Goal: Task Accomplishment & Management: Use online tool/utility

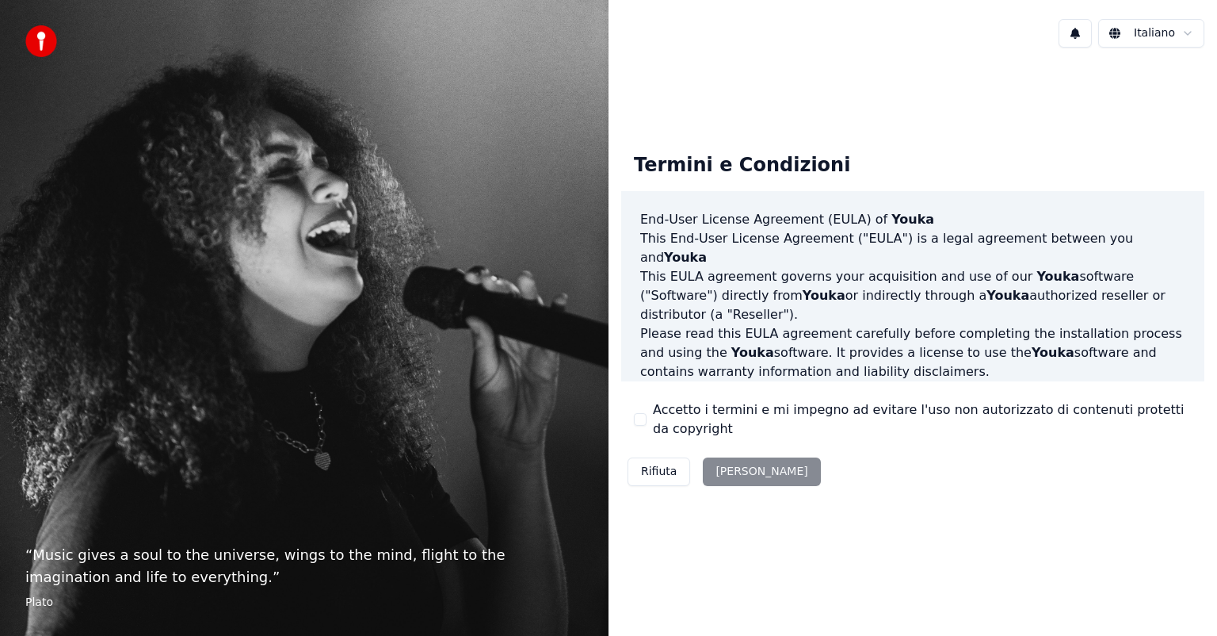
click at [733, 469] on div "Rifiuta [PERSON_NAME]" at bounding box center [724, 471] width 206 height 41
click at [734, 475] on div "Rifiuta [PERSON_NAME]" at bounding box center [724, 471] width 206 height 41
click at [742, 471] on div "Rifiuta [PERSON_NAME]" at bounding box center [724, 471] width 206 height 41
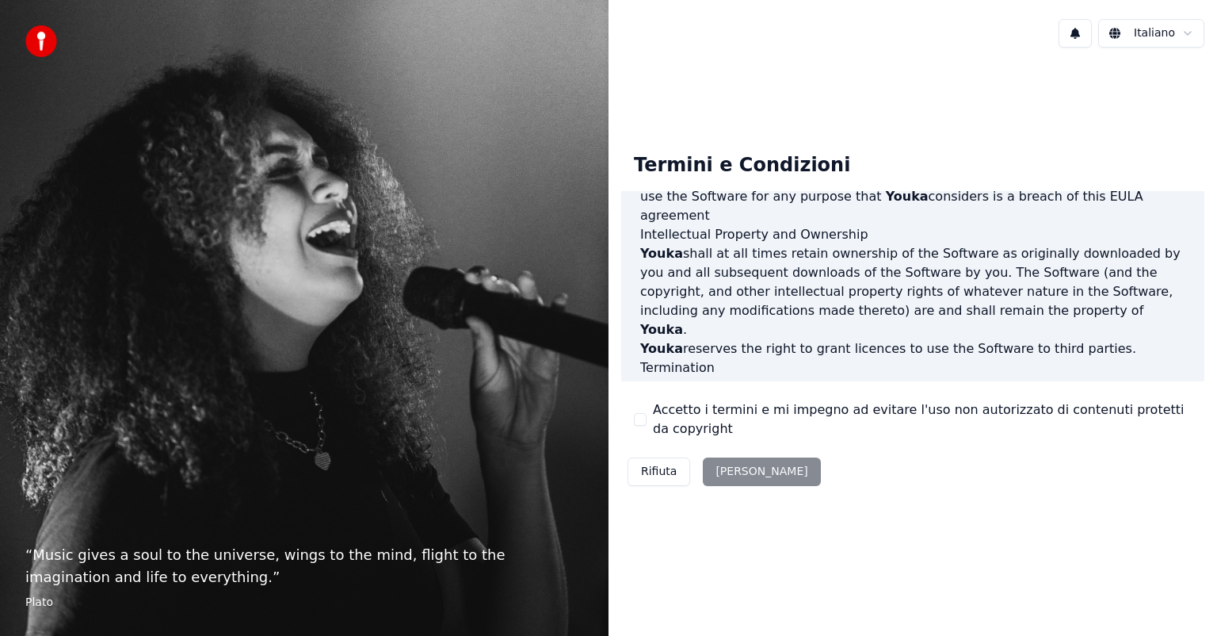
scroll to position [855, 0]
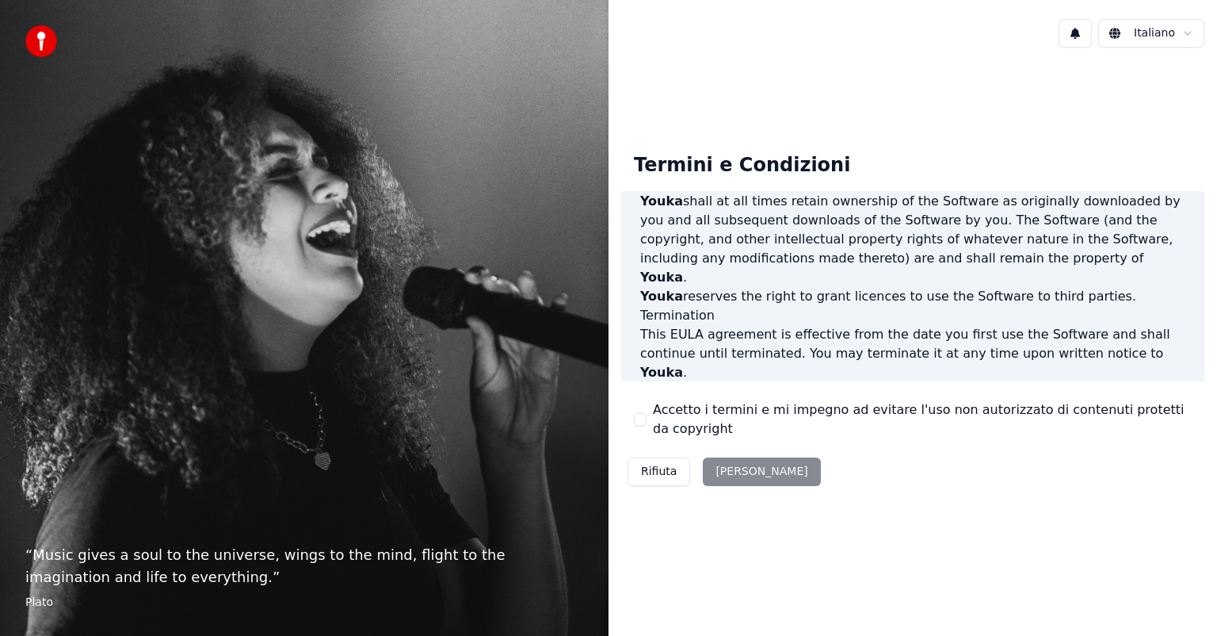
click at [743, 471] on div "Rifiuta [PERSON_NAME]" at bounding box center [724, 471] width 206 height 41
click at [746, 471] on div "Rifiuta [PERSON_NAME]" at bounding box center [724, 471] width 206 height 41
click at [746, 470] on div "Rifiuta Accetta" at bounding box center [724, 471] width 206 height 41
click at [745, 471] on div "Rifiuta Accetta" at bounding box center [724, 471] width 206 height 41
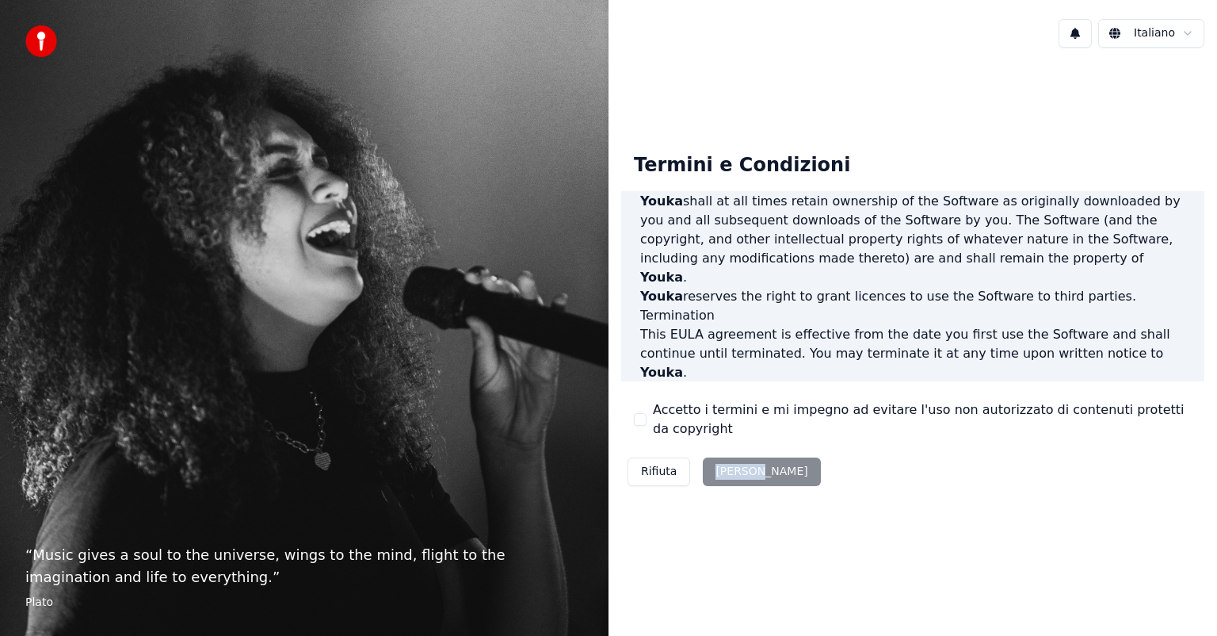
click at [745, 471] on div "Rifiuta Accetta" at bounding box center [724, 471] width 206 height 41
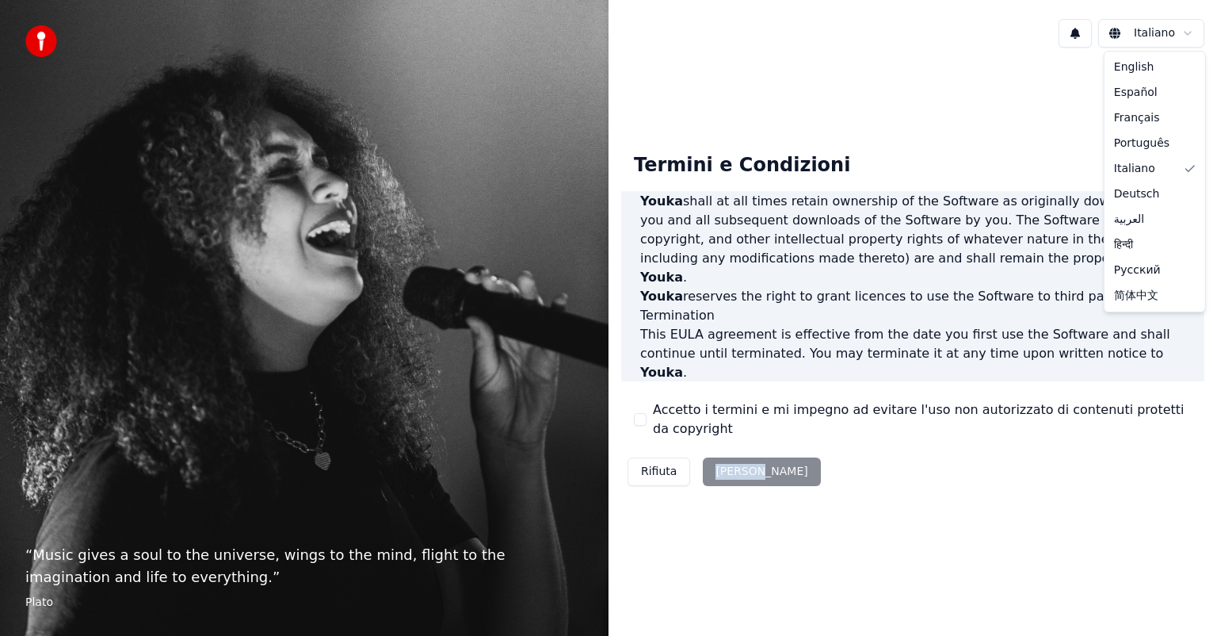
click at [1182, 30] on html "“ Music gives a soul to the universe, wings to the mind, flight to the imaginat…" at bounding box center [608, 318] width 1217 height 636
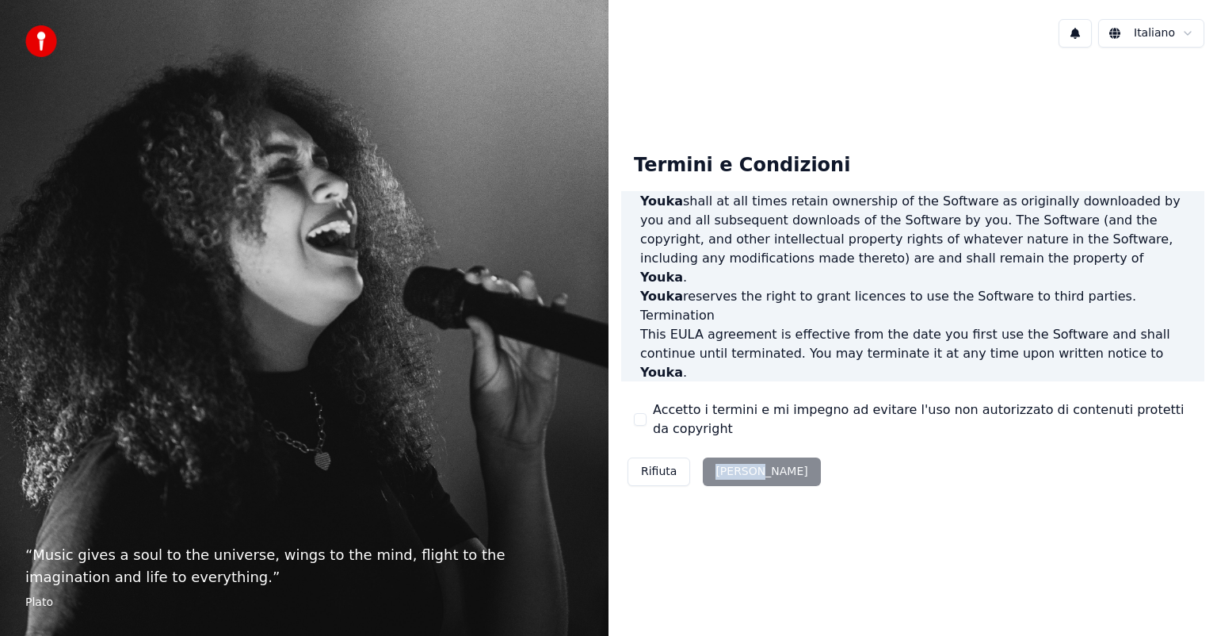
click at [1181, 30] on html "“ Music gives a soul to the universe, wings to the mind, flight to the imaginat…" at bounding box center [608, 318] width 1217 height 636
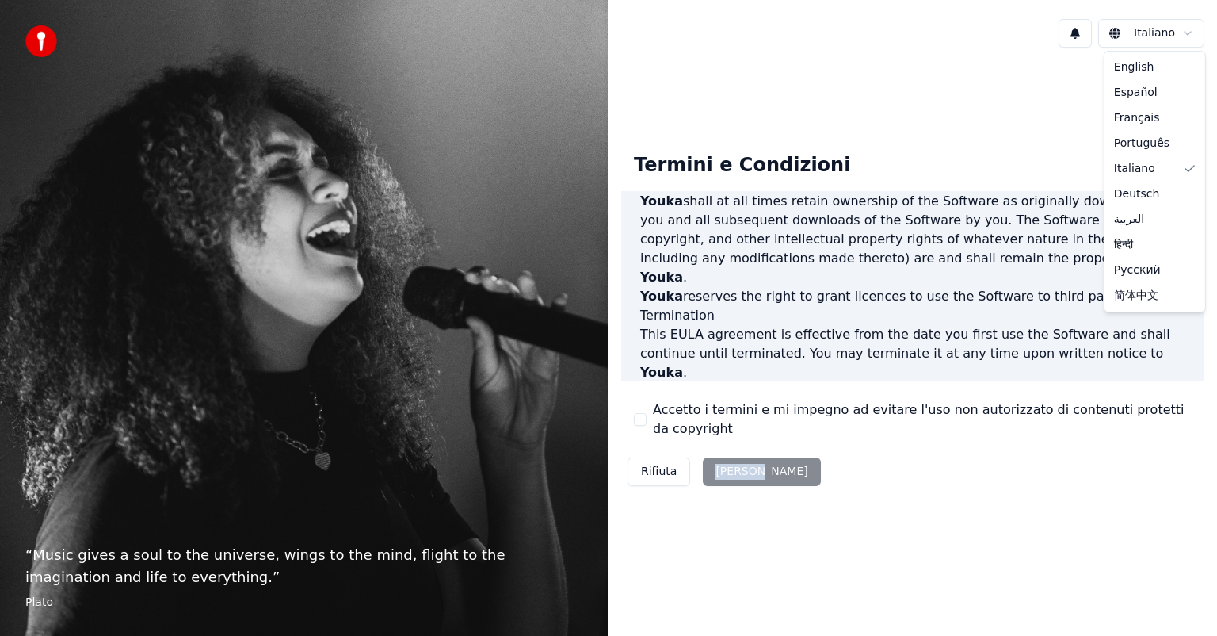
click at [1181, 31] on html "“ Music gives a soul to the universe, wings to the mind, flight to the imaginat…" at bounding box center [608, 318] width 1217 height 636
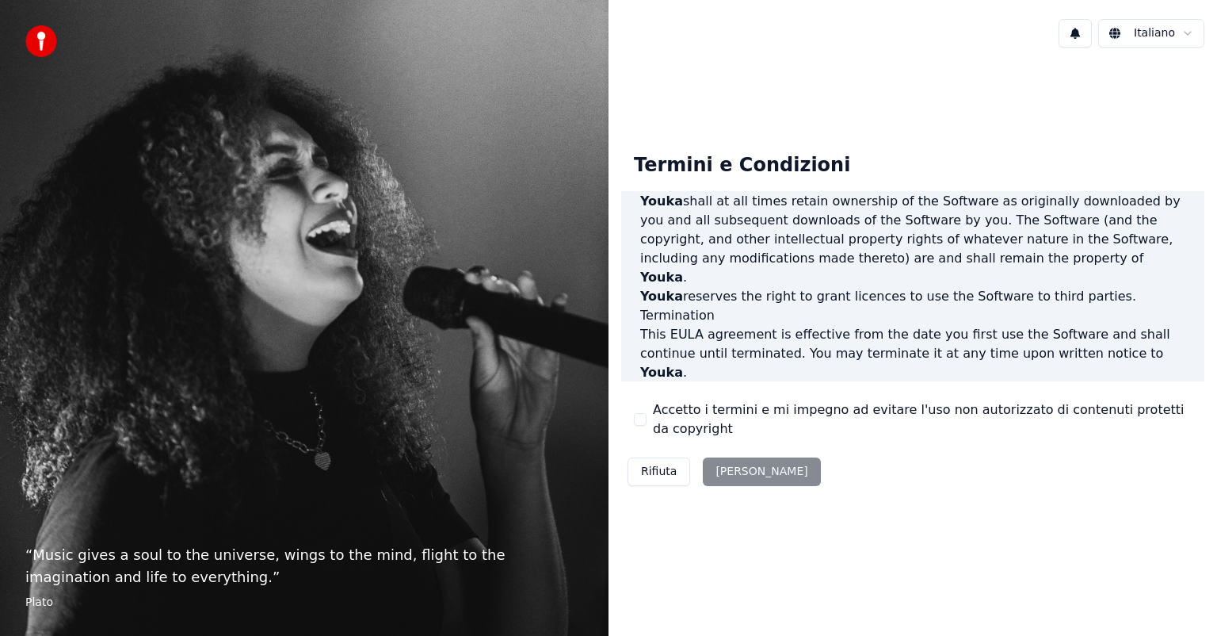
click at [1181, 31] on html "“ Music gives a soul to the universe, wings to the mind, flight to the imaginat…" at bounding box center [608, 318] width 1217 height 636
click at [727, 471] on div "Rifiuta Accetta" at bounding box center [724, 471] width 206 height 41
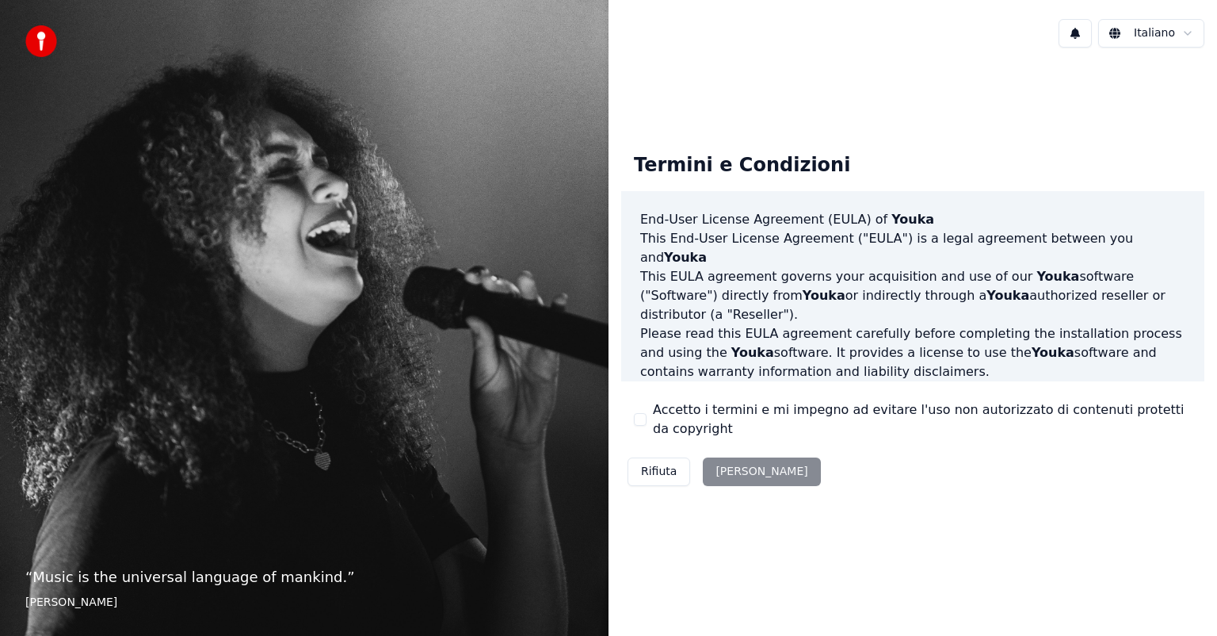
click at [746, 471] on div "Rifiuta [PERSON_NAME]" at bounding box center [724, 471] width 206 height 41
click at [739, 473] on div "Rifiuta [PERSON_NAME]" at bounding box center [724, 471] width 206 height 41
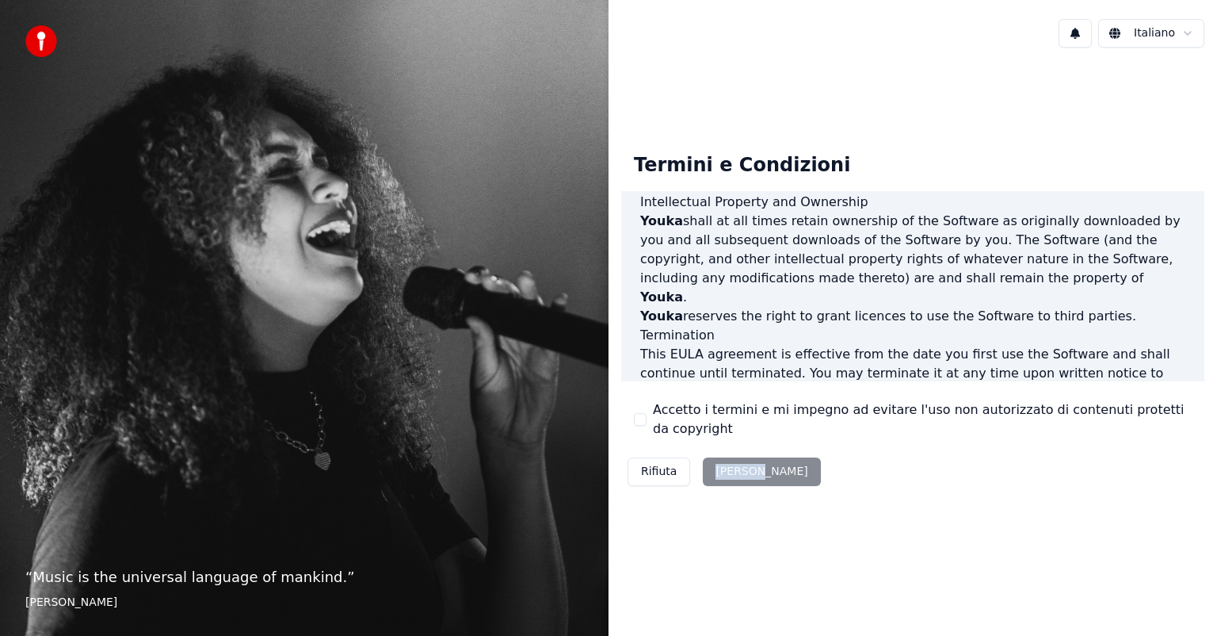
scroll to position [855, 0]
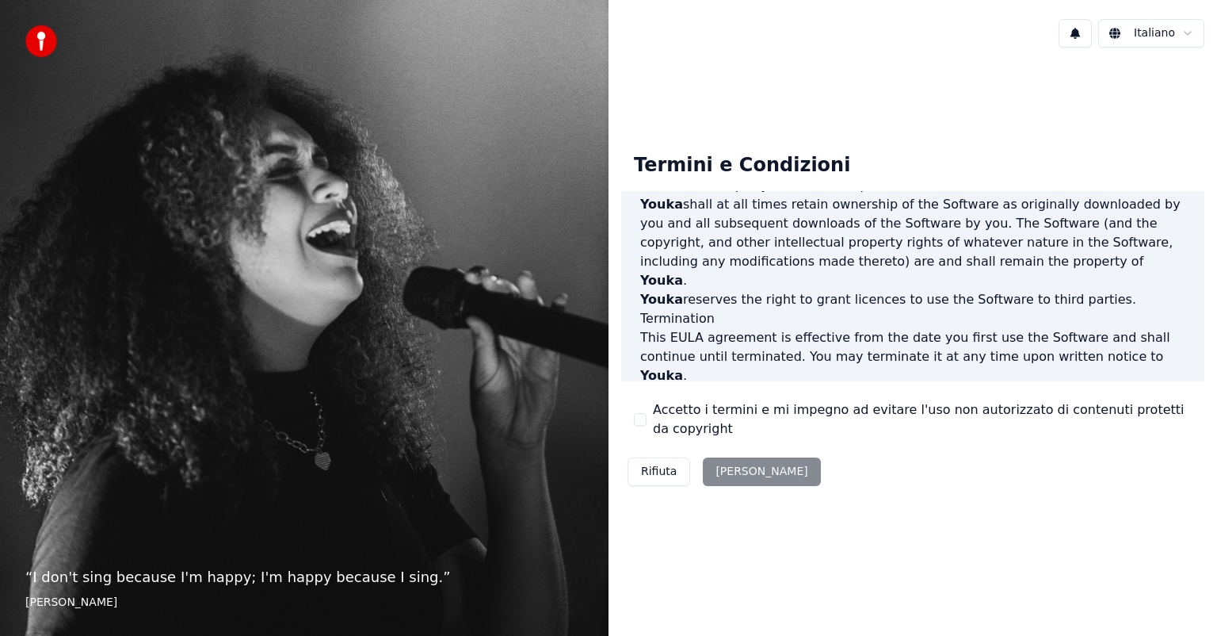
scroll to position [855, 0]
click at [745, 472] on div "Rifiuta [PERSON_NAME]" at bounding box center [724, 471] width 206 height 41
click at [729, 471] on div "Rifiuta [PERSON_NAME]" at bounding box center [724, 471] width 206 height 41
click at [730, 470] on div "Rifiuta [PERSON_NAME]" at bounding box center [724, 471] width 206 height 41
click at [731, 469] on div "Rifiuta [PERSON_NAME]" at bounding box center [724, 471] width 206 height 41
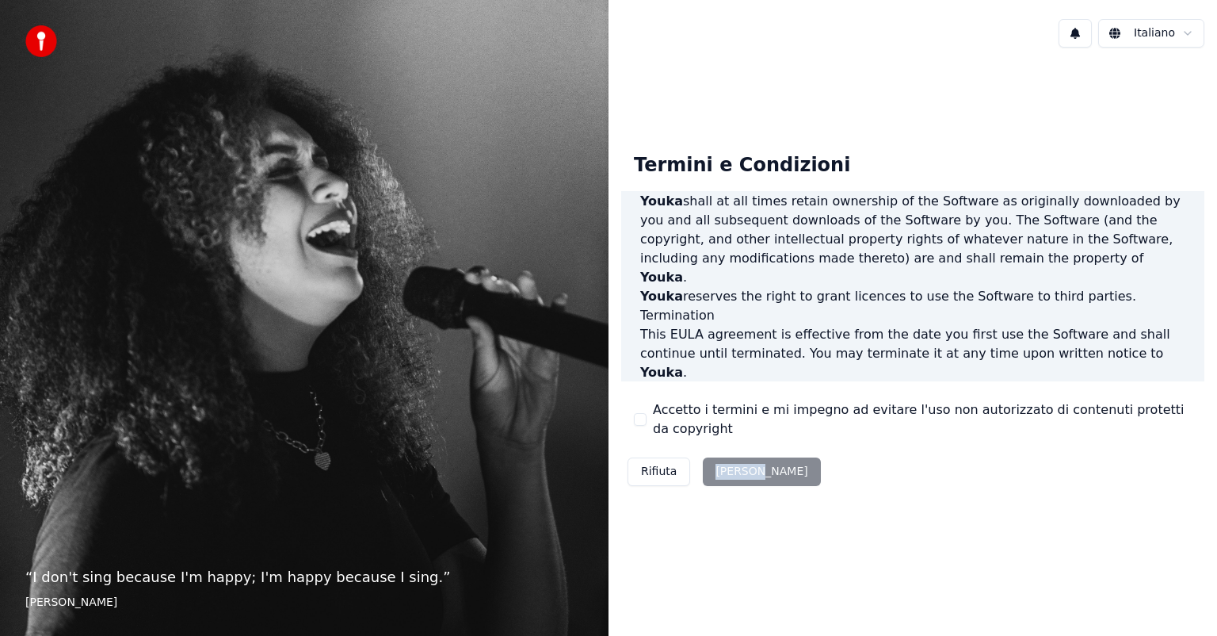
click at [731, 469] on div "Rifiuta [PERSON_NAME]" at bounding box center [724, 471] width 206 height 41
click at [731, 468] on div "Rifiuta [PERSON_NAME]" at bounding box center [724, 471] width 206 height 41
click at [650, 471] on button "Rifiuta" at bounding box center [659, 471] width 63 height 29
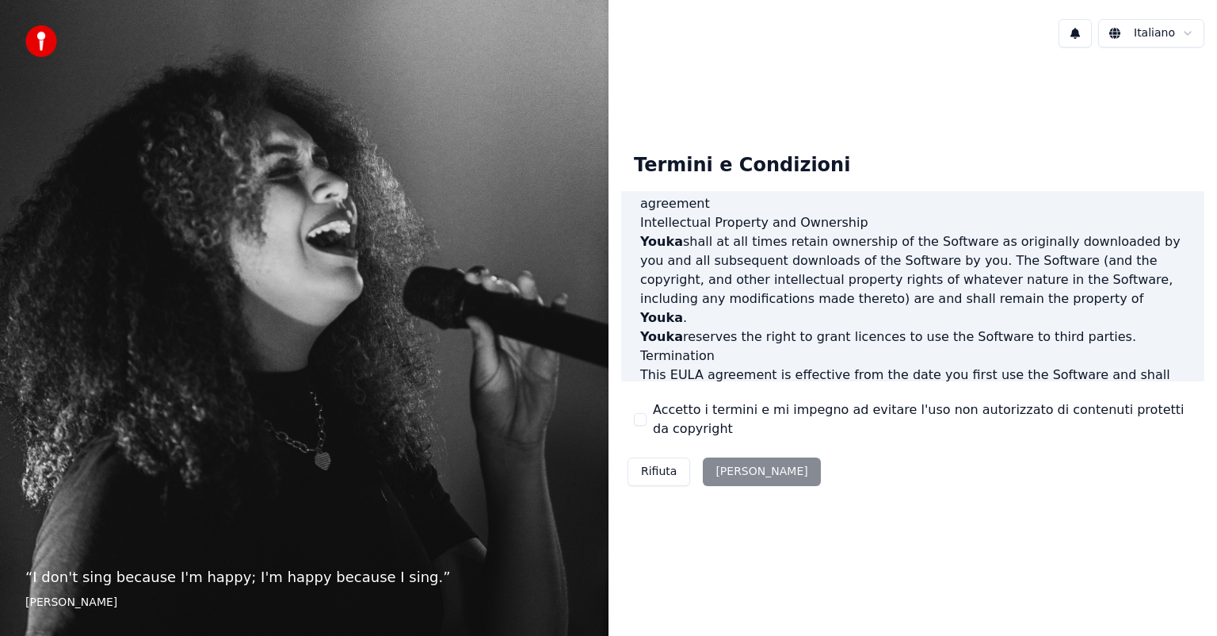
scroll to position [855, 0]
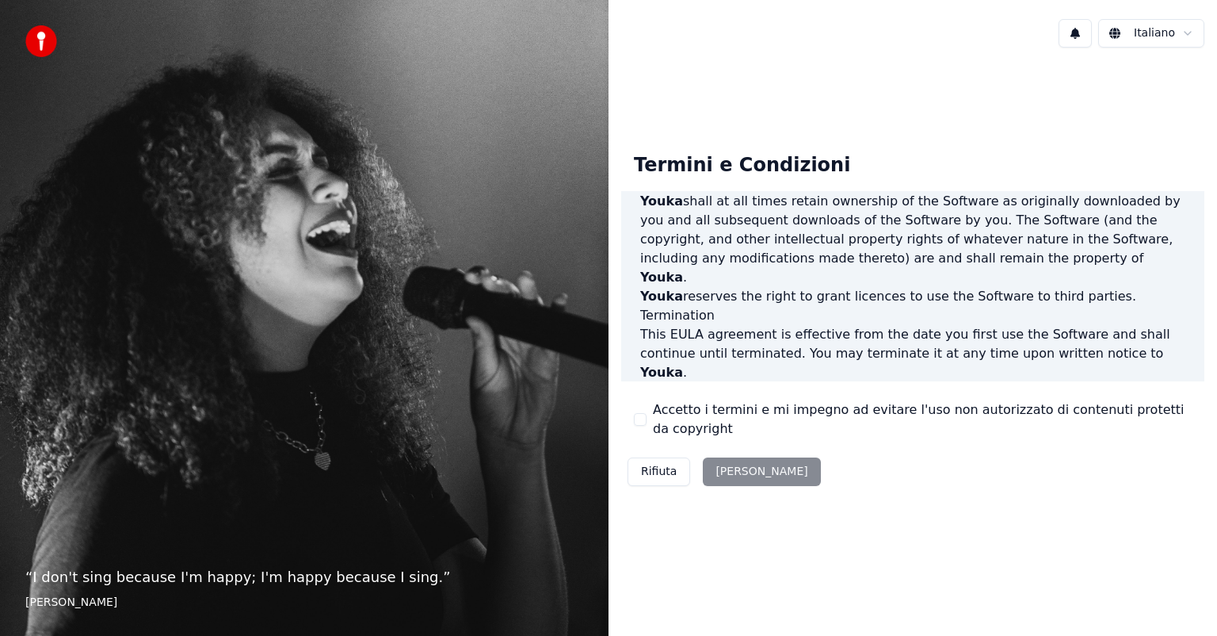
click at [725, 473] on div "Rifiuta [PERSON_NAME]" at bounding box center [724, 471] width 206 height 41
click at [639, 411] on div "Accetto i termini e mi impegno ad evitare l'uso non autorizzato di contenuti pr…" at bounding box center [913, 419] width 558 height 38
click at [642, 419] on button "Accetto i termini e mi impegno ad evitare l'uso non autorizzato di contenuti pr…" at bounding box center [640, 419] width 13 height 13
click at [729, 475] on button "[PERSON_NAME]" at bounding box center [761, 471] width 117 height 29
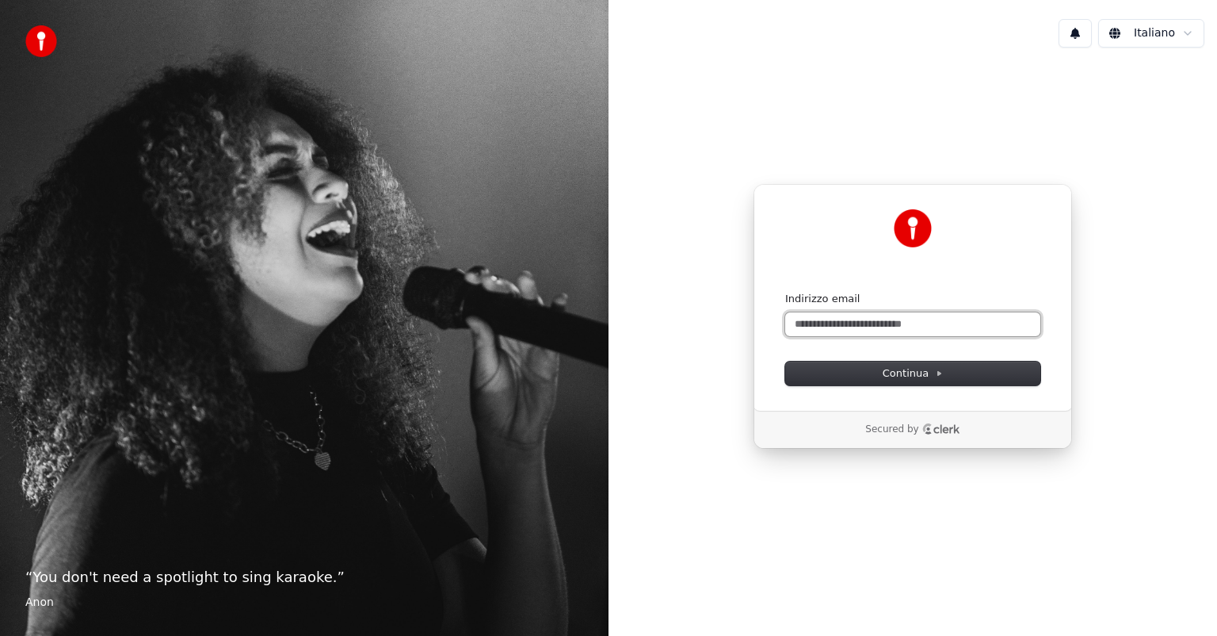
drag, startPoint x: 918, startPoint y: 330, endPoint x: 745, endPoint y: 345, distance: 174.3
click at [745, 345] on div "Continua con Google oppure Indirizzo email Continua Secured by" at bounding box center [913, 316] width 609 height 512
click at [910, 374] on span "Continua" at bounding box center [913, 373] width 60 height 14
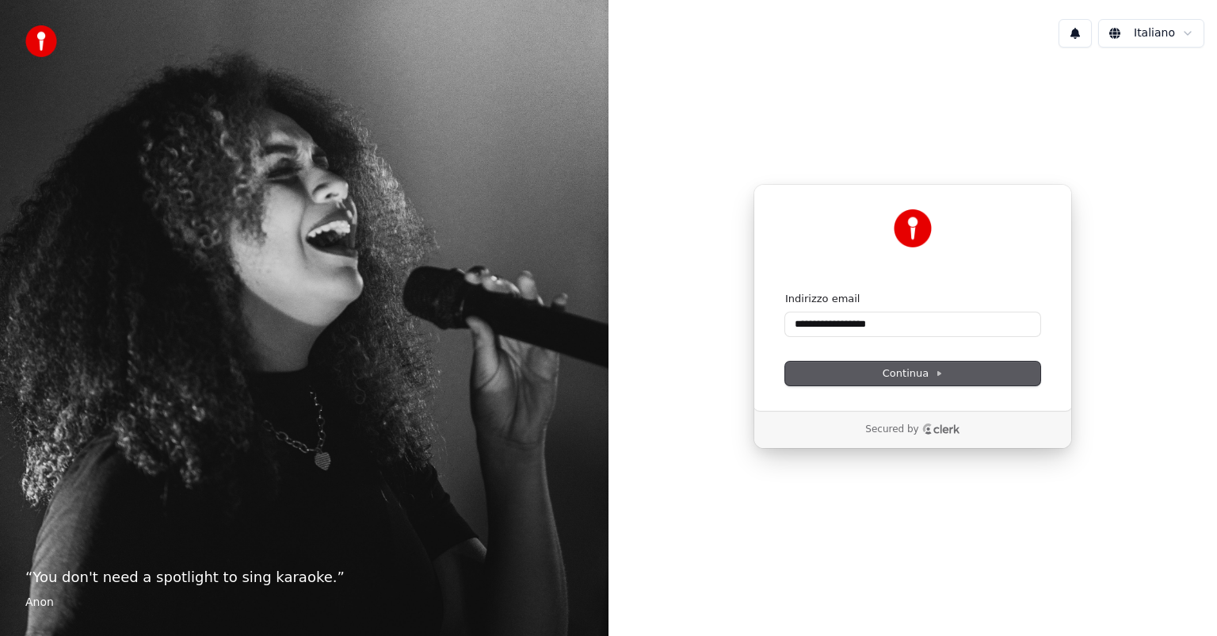
type input "**********"
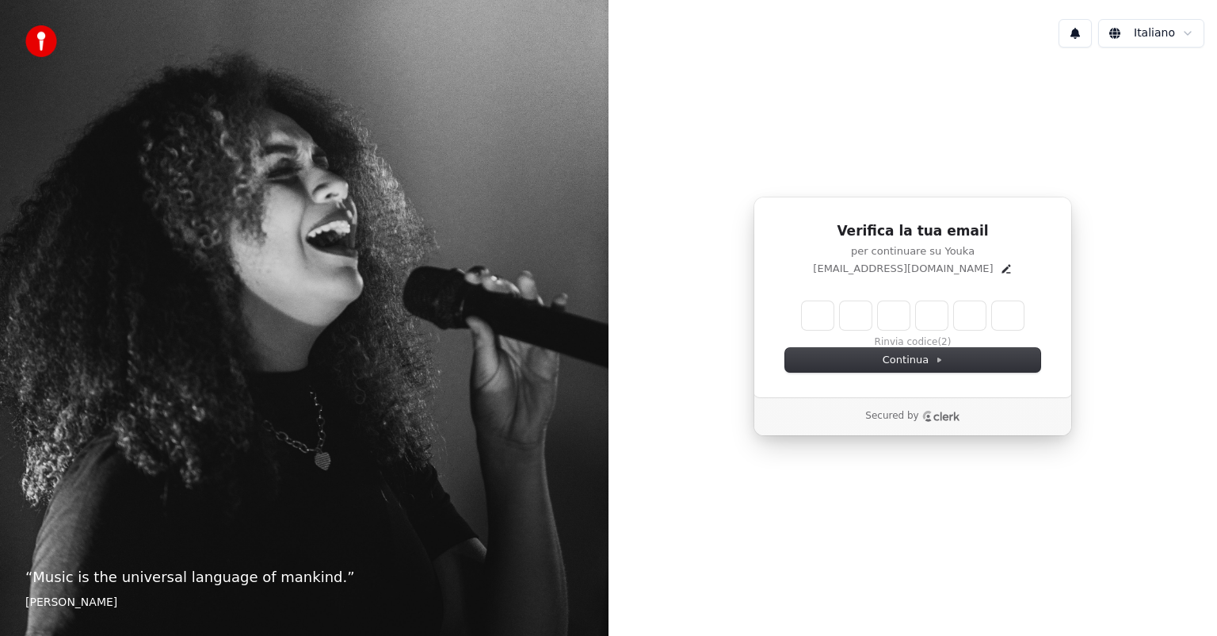
click at [820, 316] on input "Enter verification code" at bounding box center [913, 315] width 222 height 29
type input "******"
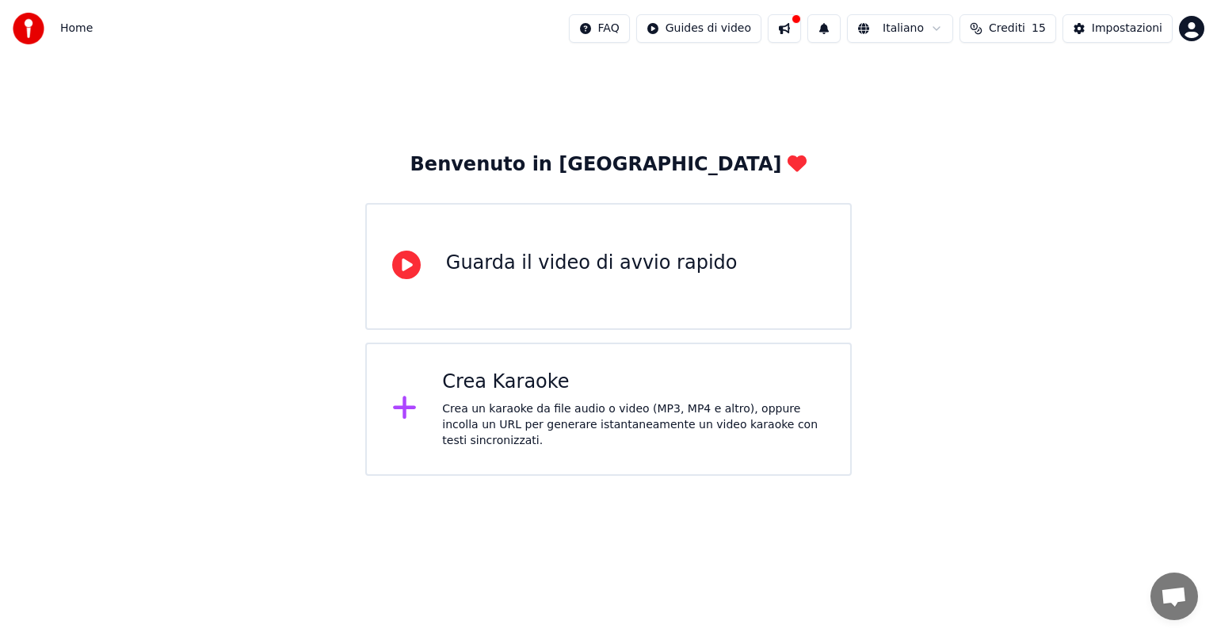
click at [414, 259] on icon at bounding box center [406, 264] width 29 height 29
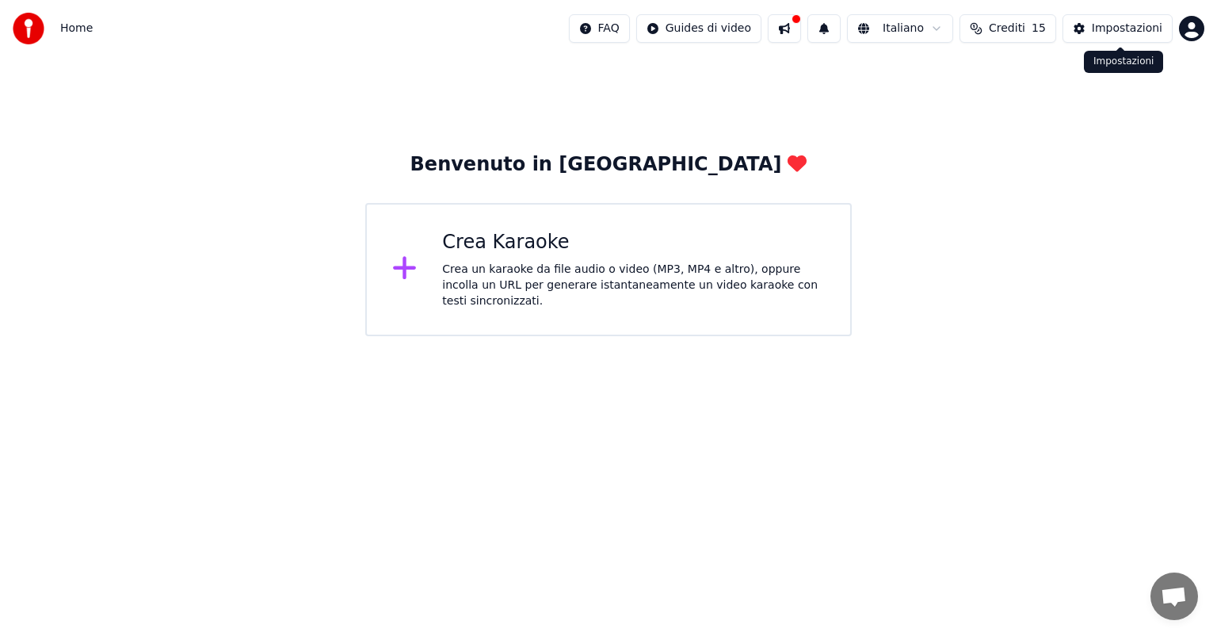
click at [1128, 32] on div "Impostazioni" at bounding box center [1127, 29] width 71 height 16
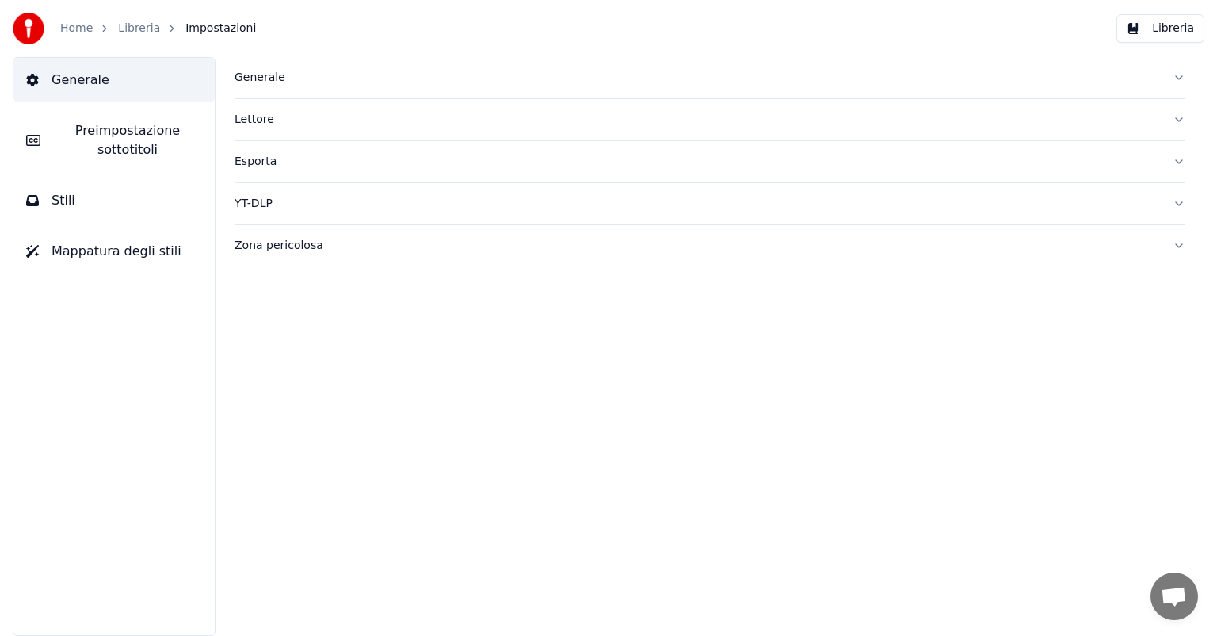
click at [262, 76] on div "Generale" at bounding box center [698, 78] width 926 height 16
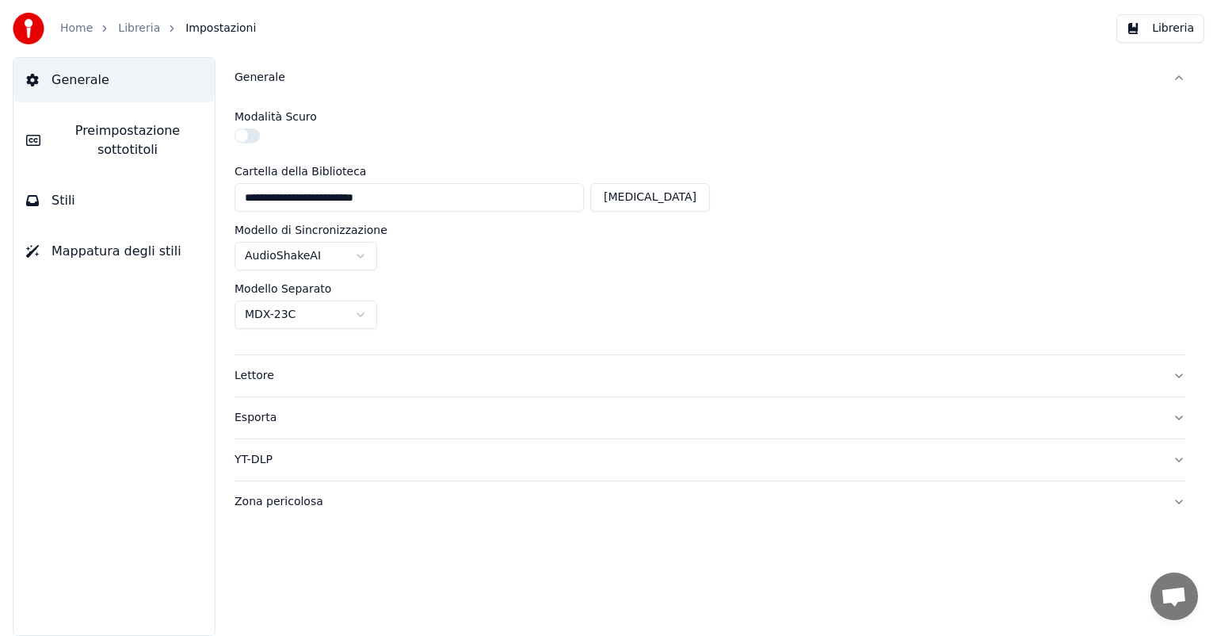
click at [252, 132] on button "button" at bounding box center [247, 135] width 25 height 14
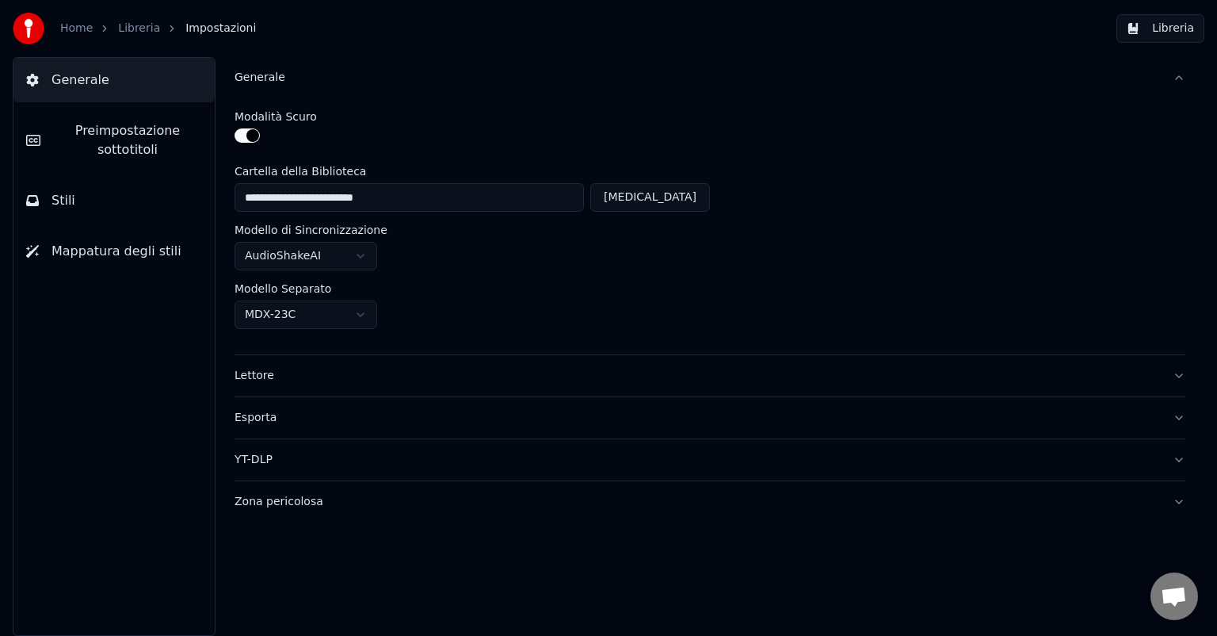
click at [253, 133] on button "button" at bounding box center [247, 135] width 25 height 14
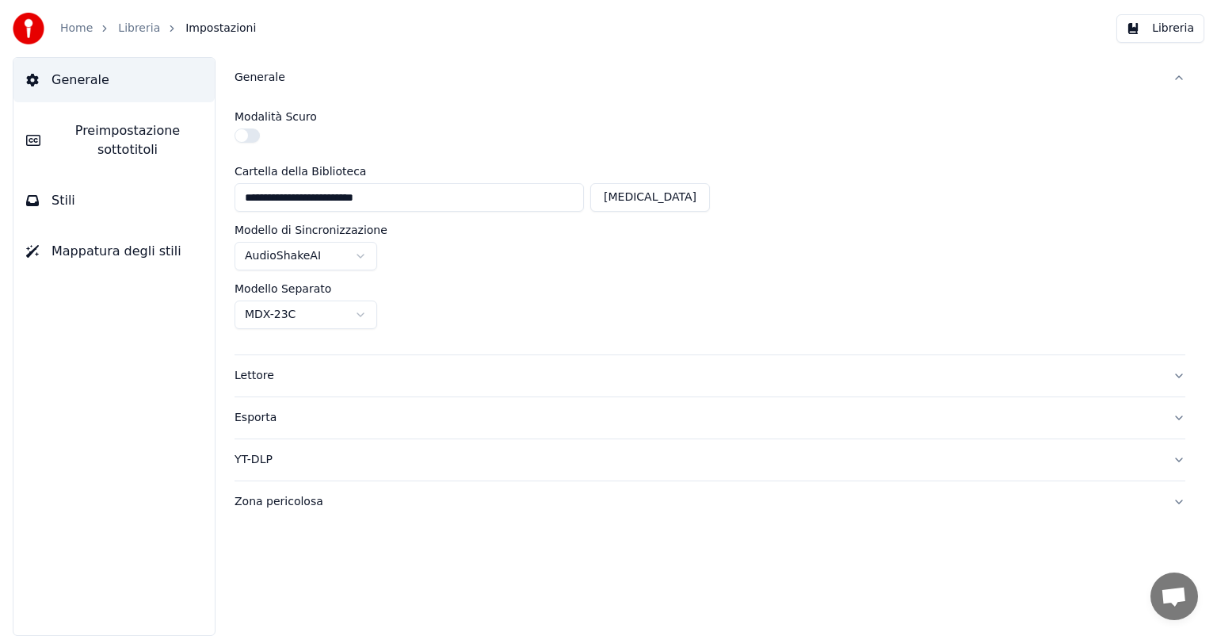
click at [253, 133] on button "button" at bounding box center [247, 135] width 25 height 14
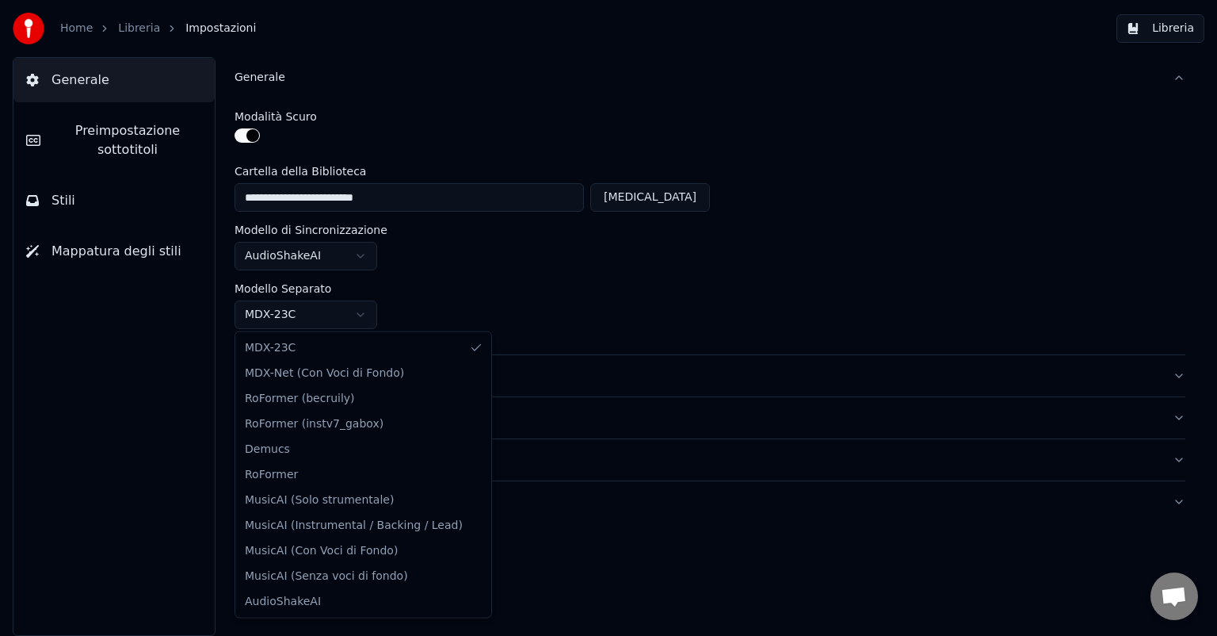
click at [361, 315] on html "**********" at bounding box center [608, 318] width 1217 height 636
click at [357, 314] on html "**********" at bounding box center [608, 318] width 1217 height 636
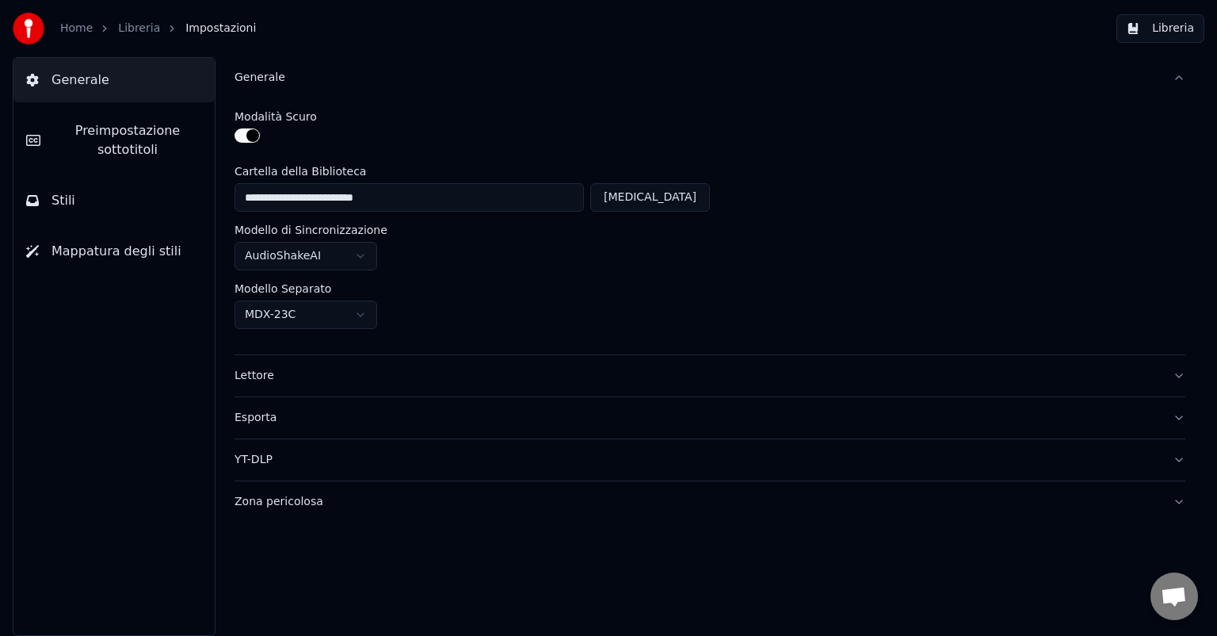
click at [1176, 379] on button "Lettore" at bounding box center [710, 375] width 951 height 41
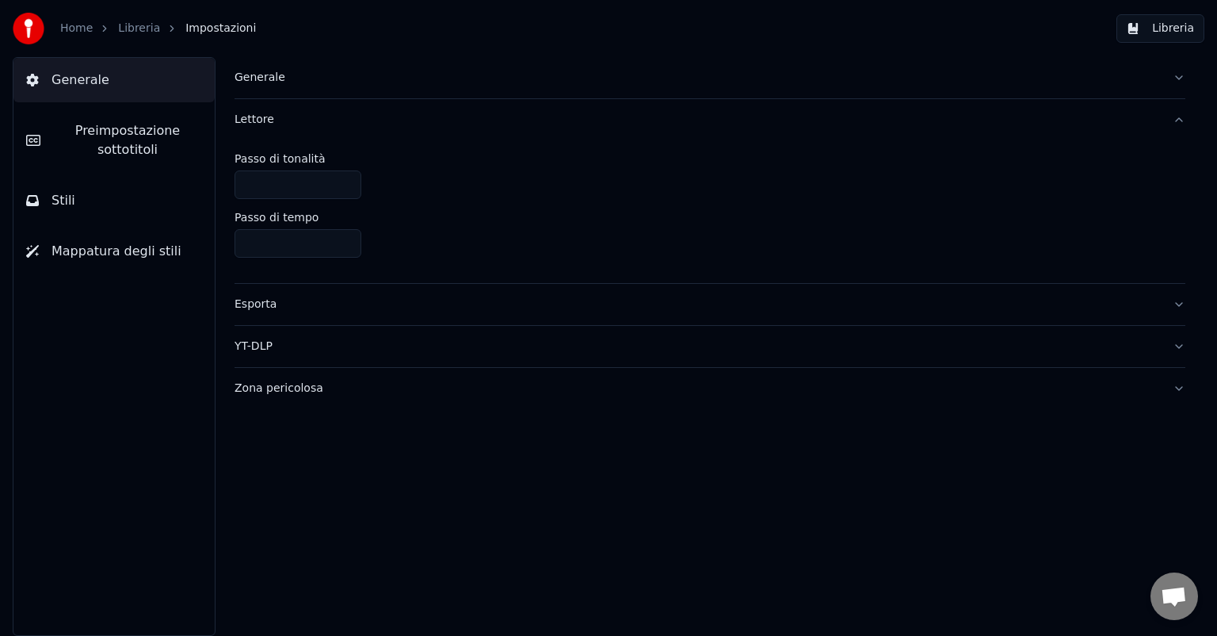
click at [280, 387] on div "Zona pericolosa" at bounding box center [698, 388] width 926 height 16
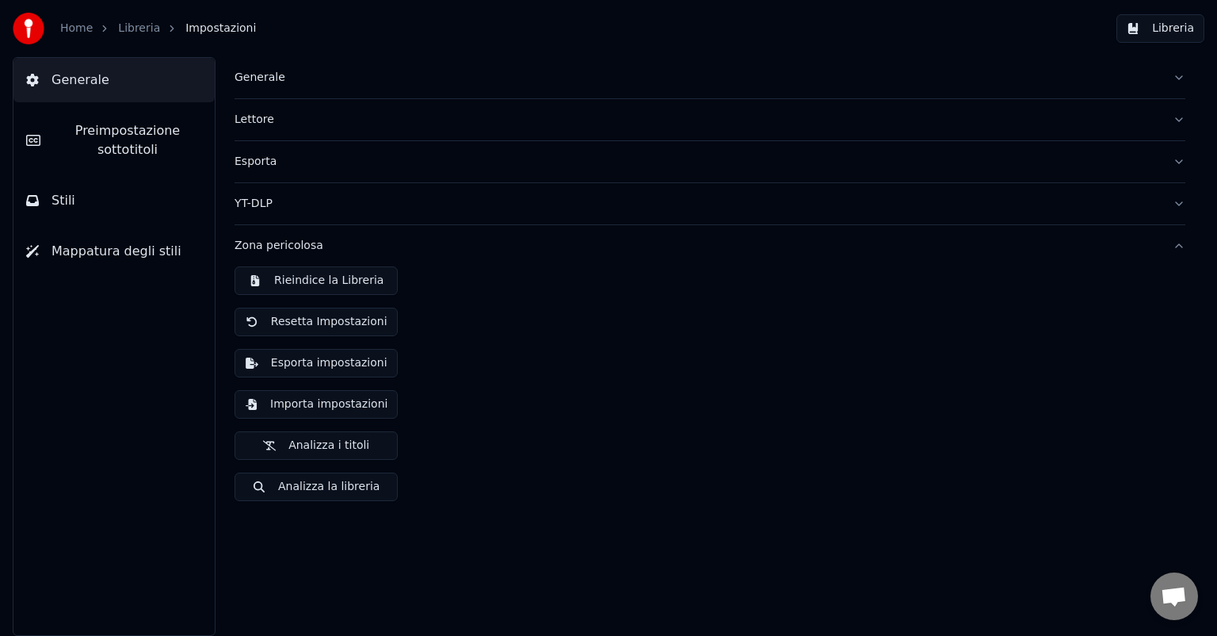
click at [104, 256] on span "Mappatura degli stili" at bounding box center [117, 251] width 130 height 19
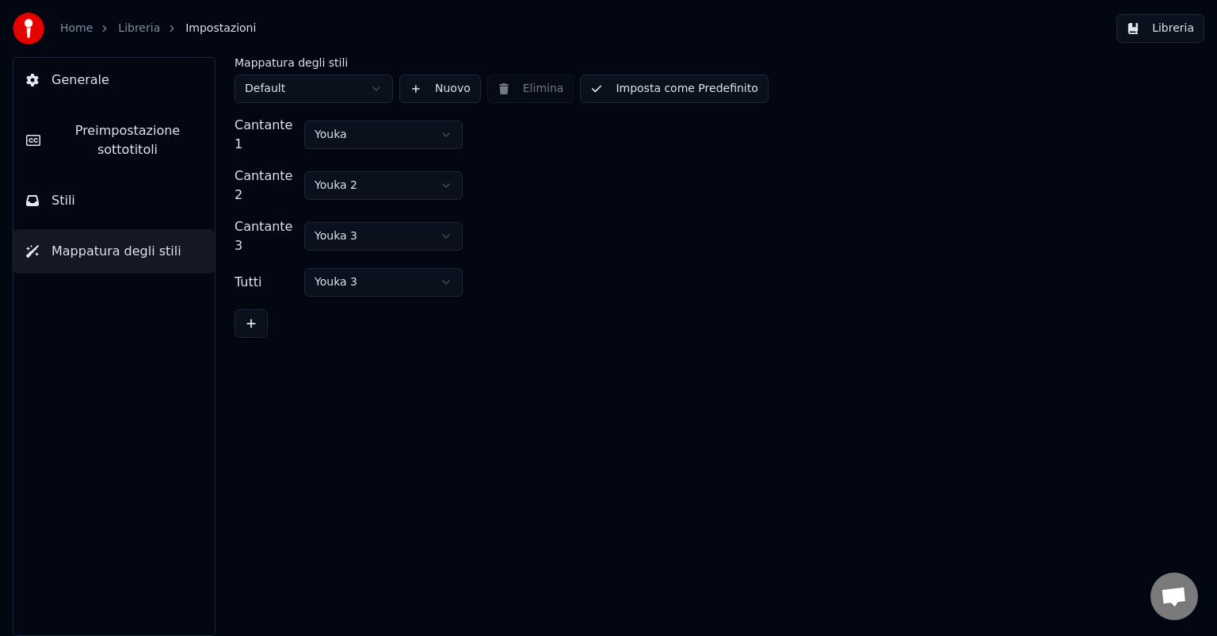
click at [53, 200] on span "Stili" at bounding box center [64, 200] width 24 height 19
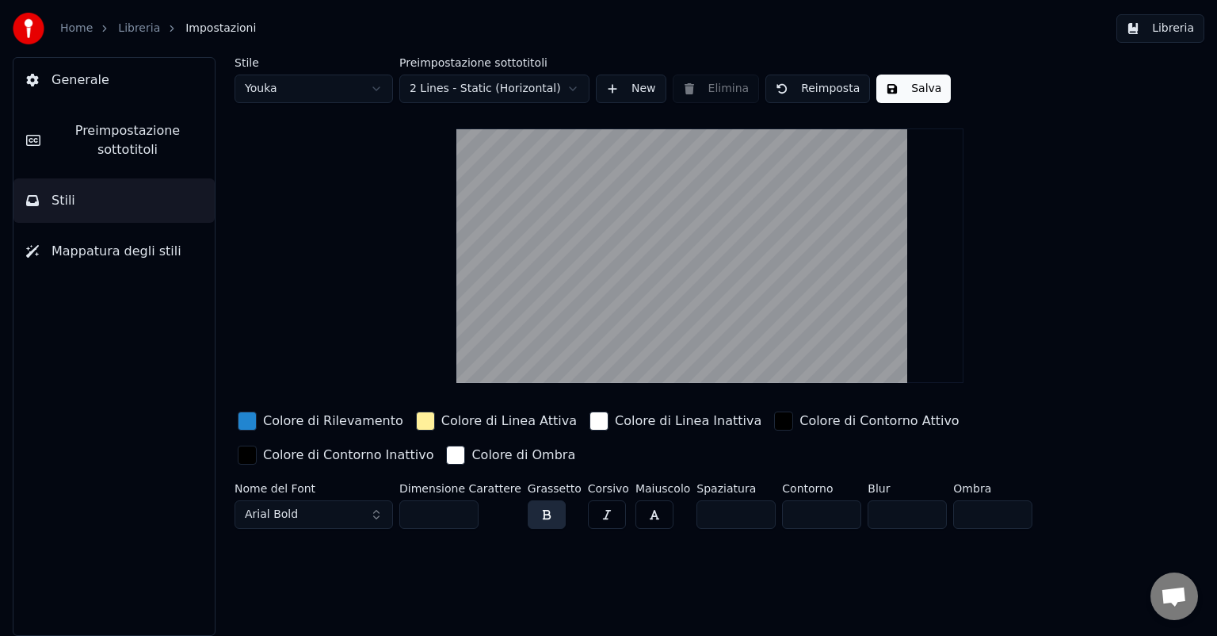
click at [821, 94] on button "Reimposta" at bounding box center [817, 88] width 105 height 29
click at [134, 138] on span "Preimpostazione sottotitoli" at bounding box center [127, 140] width 149 height 38
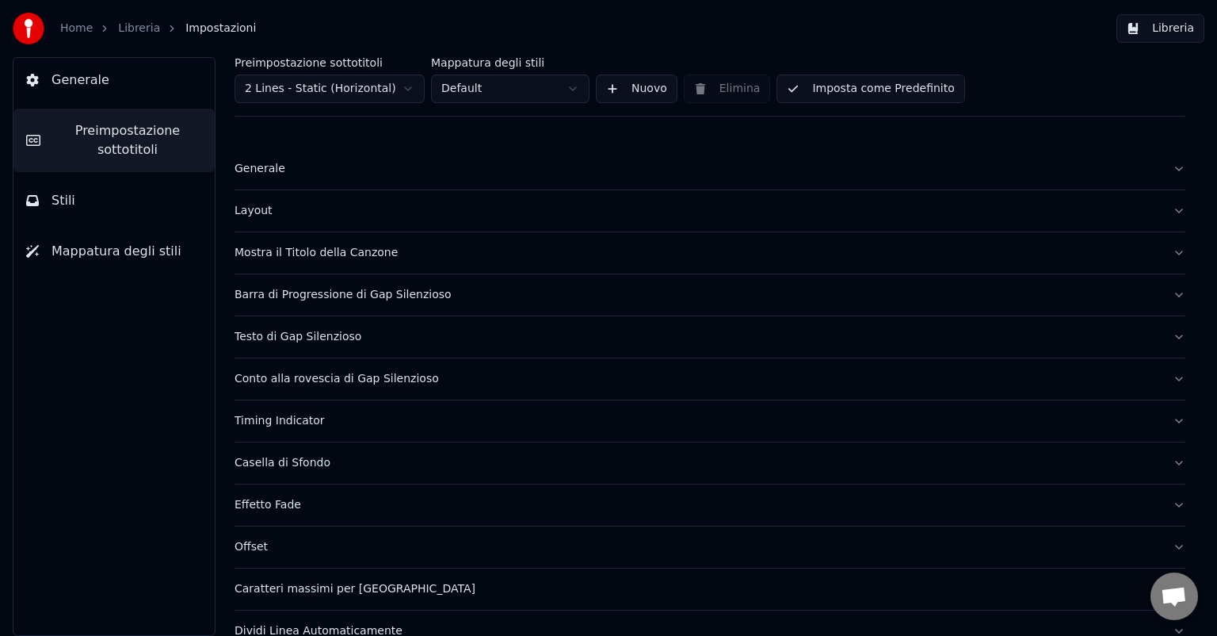
click at [345, 250] on div "Mostra il Titolo della Canzone" at bounding box center [698, 253] width 926 height 16
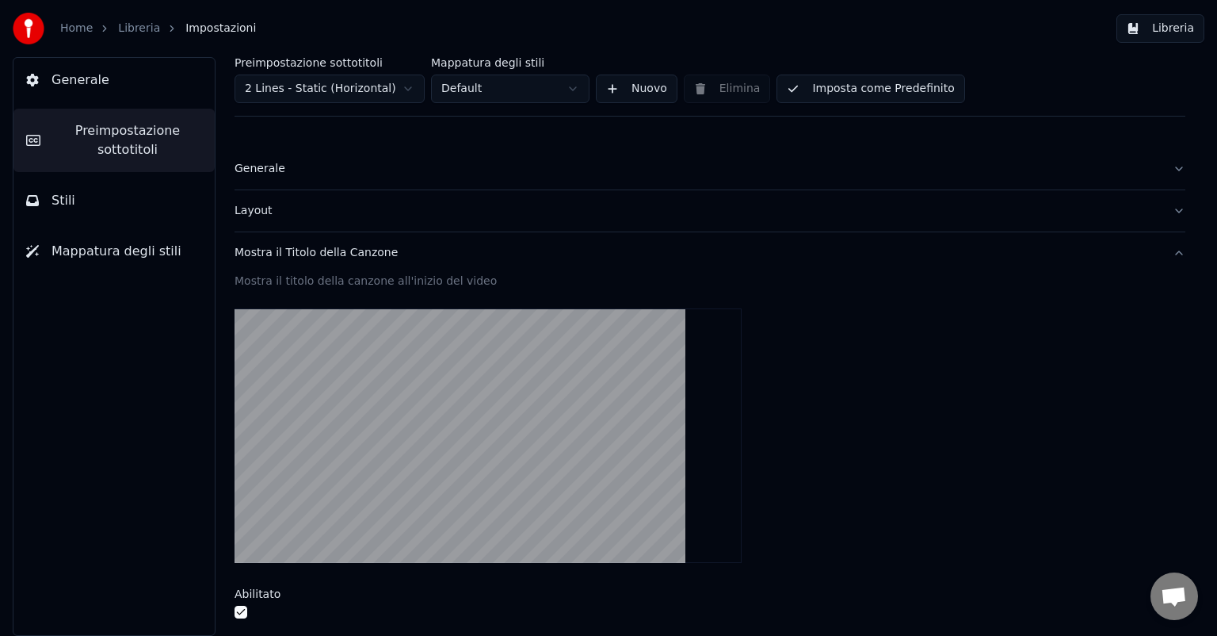
click at [200, 25] on span "Impostazioni" at bounding box center [220, 29] width 71 height 16
click at [119, 143] on span "Preimpostazione sottotitoli" at bounding box center [127, 140] width 149 height 38
click at [64, 205] on span "Stili" at bounding box center [64, 200] width 24 height 19
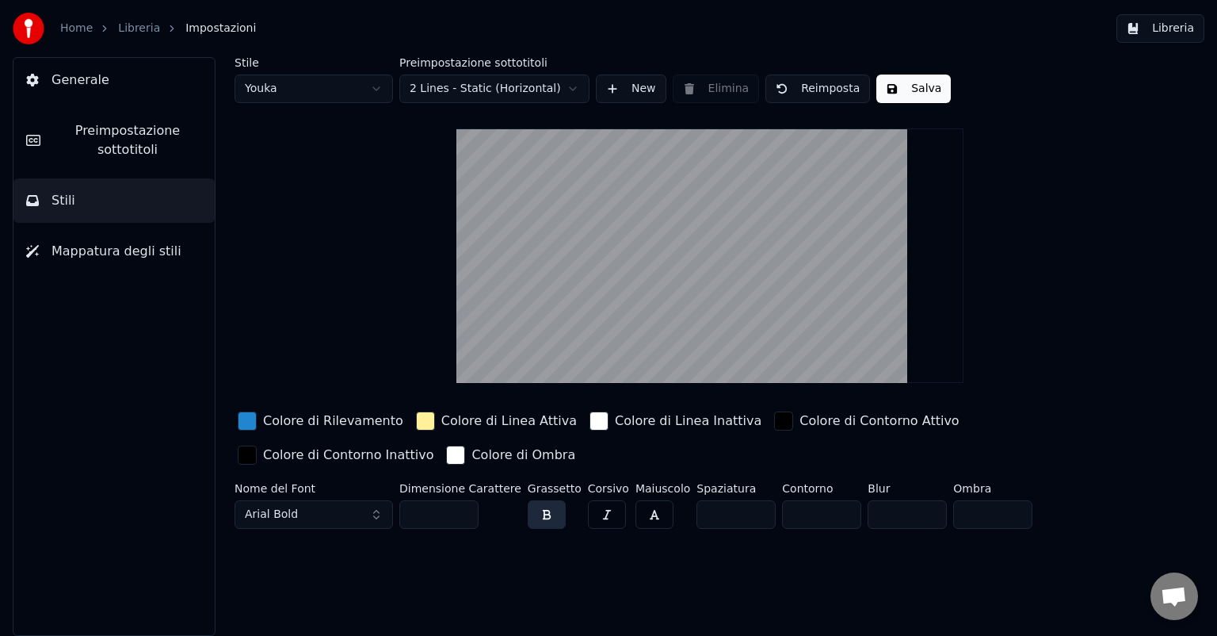
click at [111, 250] on span "Mappatura degli stili" at bounding box center [117, 251] width 130 height 19
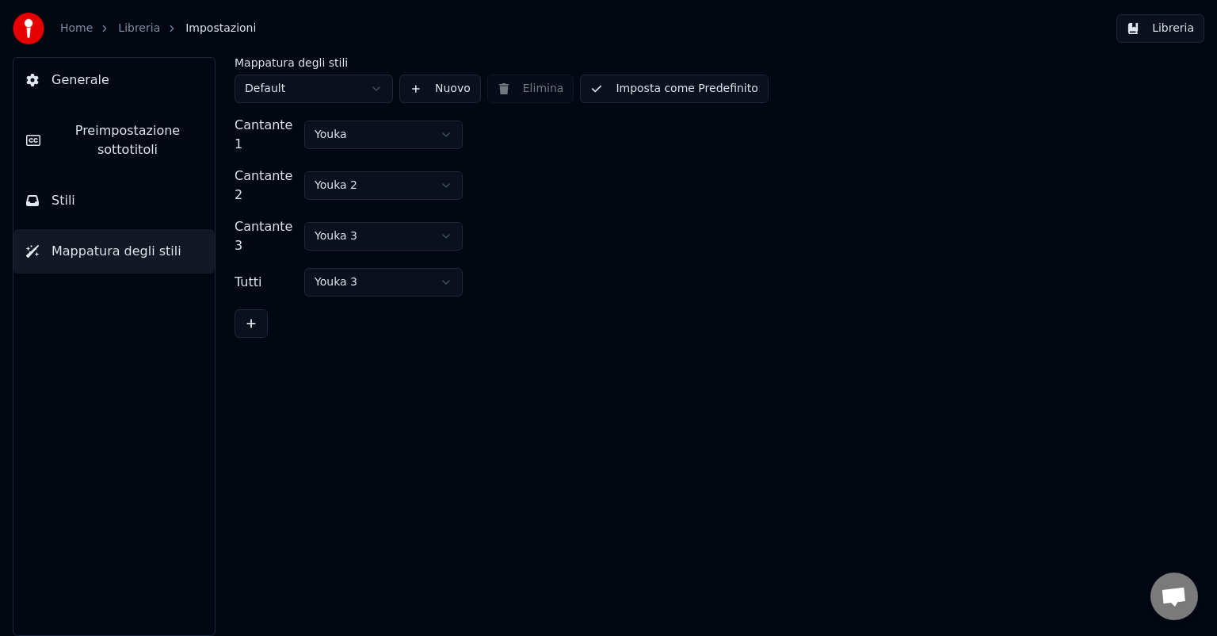
click at [136, 25] on link "Libreria" at bounding box center [139, 29] width 42 height 16
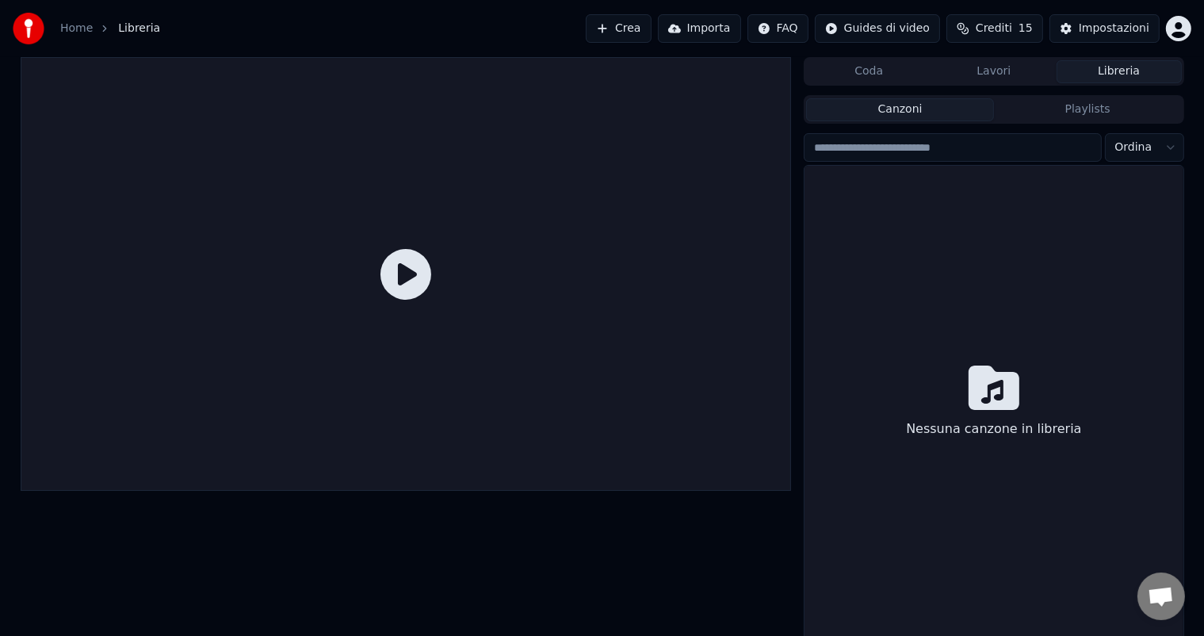
click at [920, 152] on input "search" at bounding box center [952, 147] width 297 height 29
type input "**********"
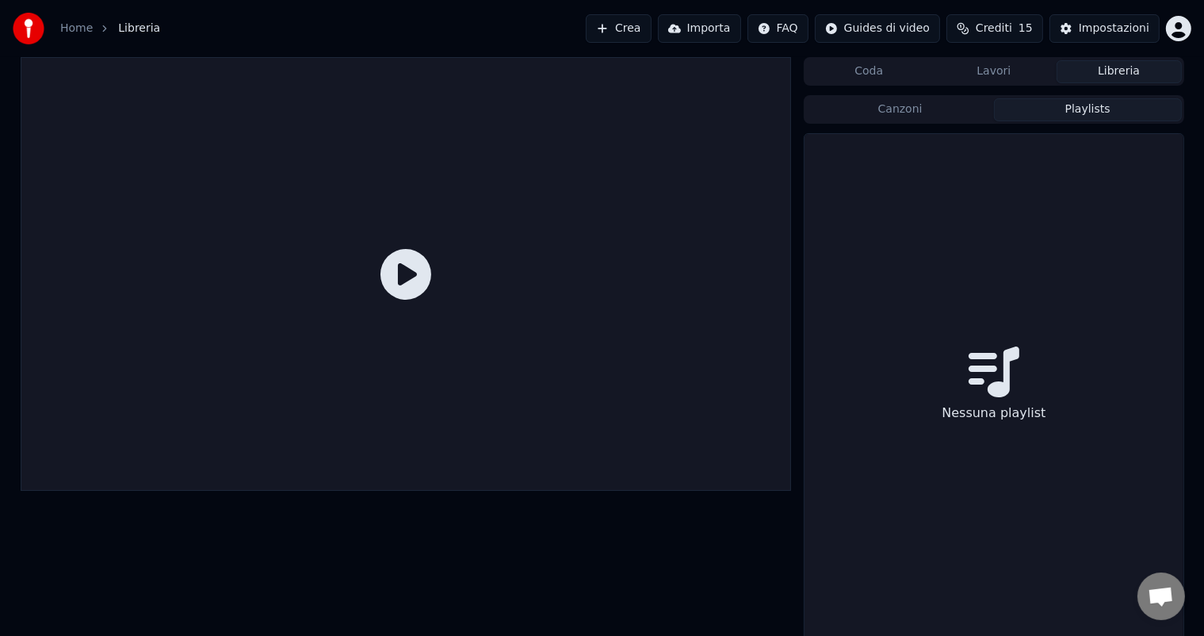
click at [1132, 110] on button "Playlists" at bounding box center [1088, 109] width 188 height 23
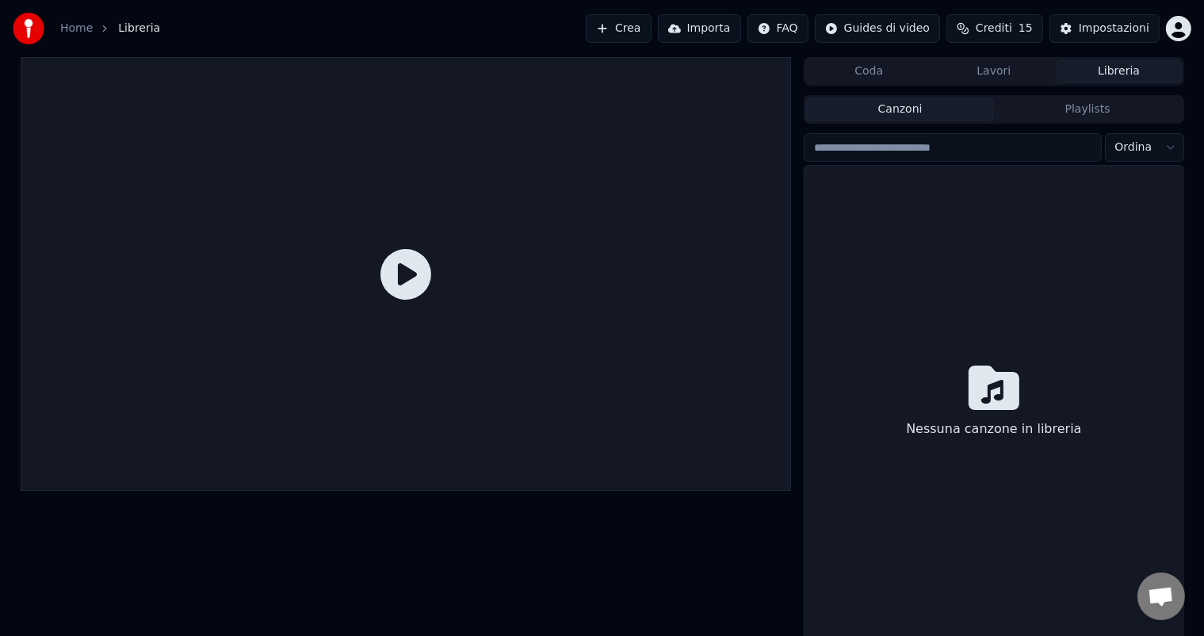
click at [919, 111] on button "Canzoni" at bounding box center [900, 109] width 188 height 23
click at [721, 31] on button "Importa" at bounding box center [699, 28] width 83 height 29
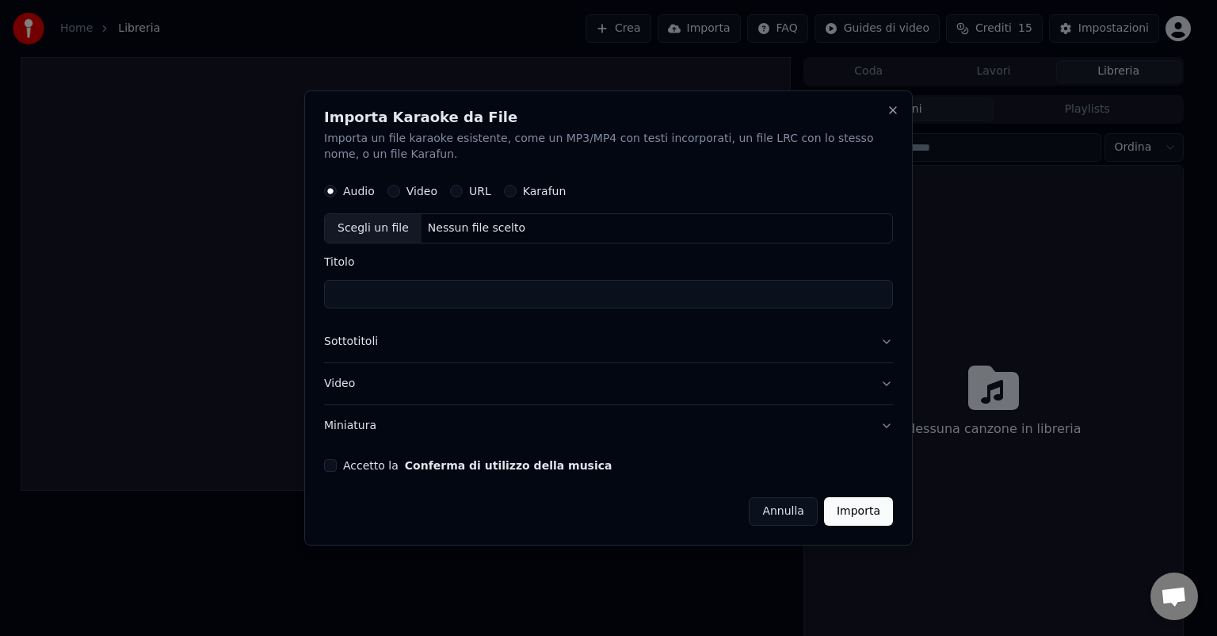
click at [375, 295] on input "Titolo" at bounding box center [608, 294] width 569 height 29
click at [345, 383] on button "Video" at bounding box center [608, 383] width 569 height 41
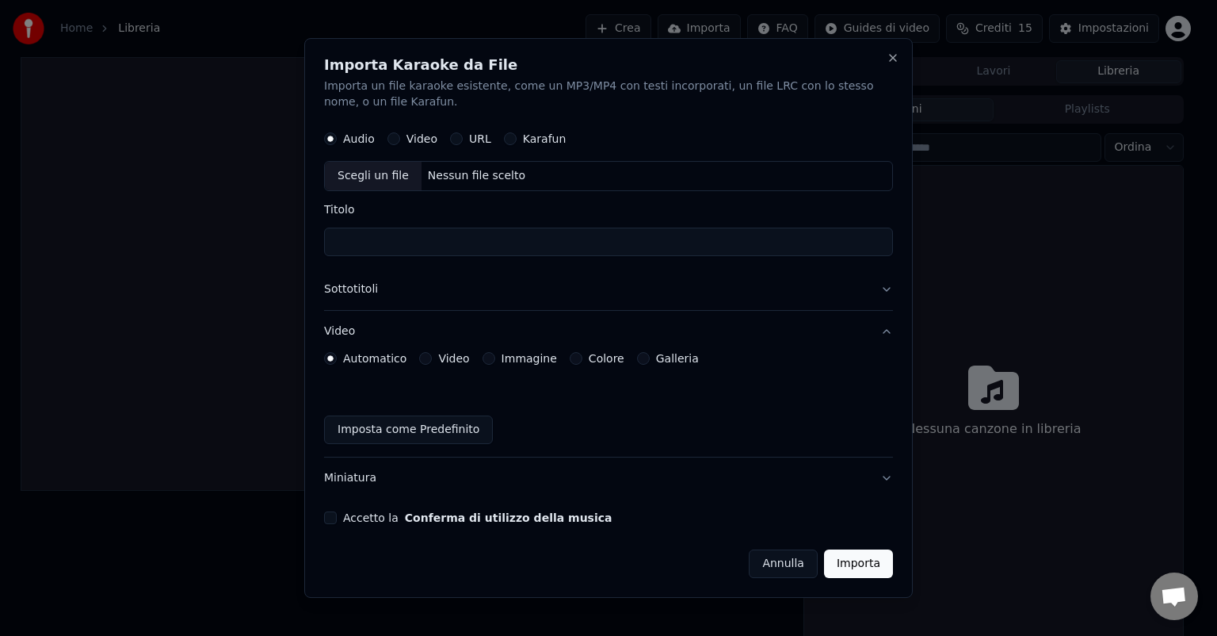
click at [452, 428] on button "Imposta come Predefinito" at bounding box center [408, 429] width 169 height 29
click at [329, 515] on button "Accetto la Conferma di utilizzo della musica" at bounding box center [330, 517] width 13 height 13
click at [857, 562] on button "Importa" at bounding box center [858, 563] width 69 height 29
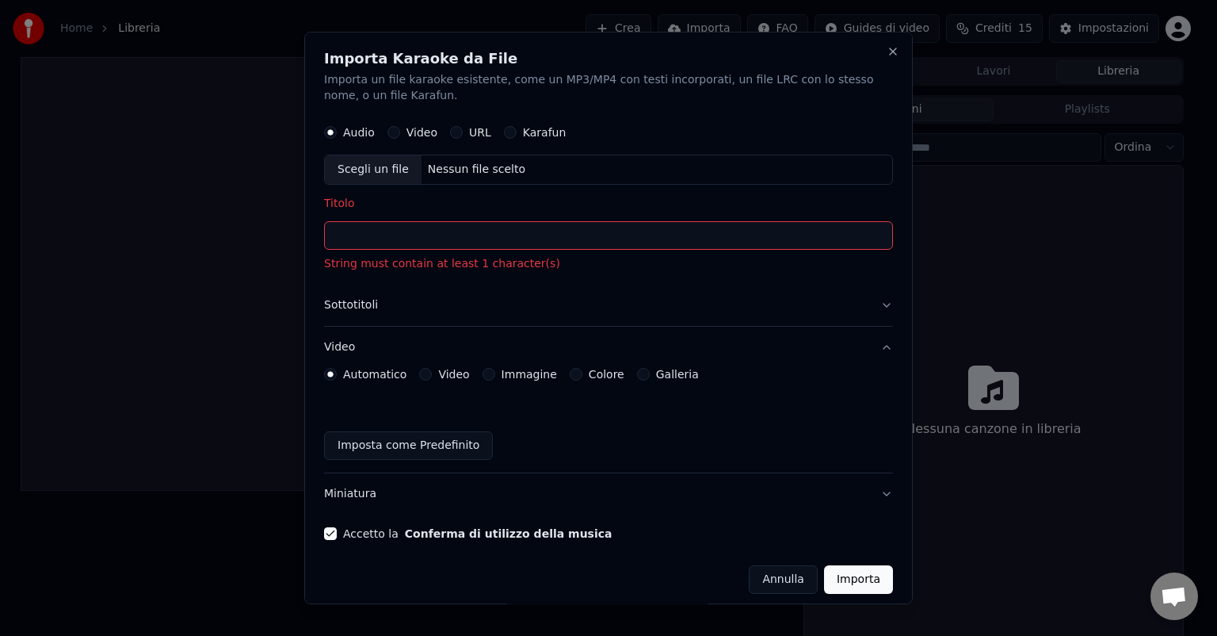
click at [418, 237] on input "Titolo" at bounding box center [608, 235] width 569 height 29
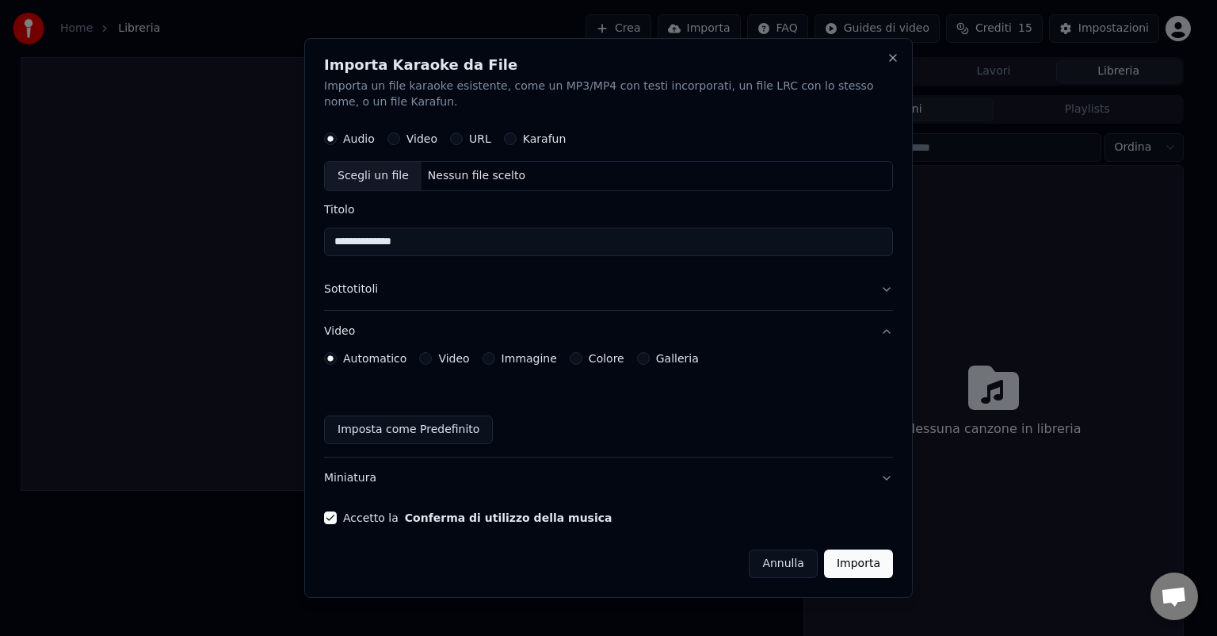
type input "**********"
click at [405, 512] on button "Conferma di utilizzo della musica" at bounding box center [509, 517] width 208 height 11
click at [865, 564] on button "Importa" at bounding box center [858, 563] width 69 height 29
click at [849, 552] on button "Importa" at bounding box center [858, 563] width 69 height 29
click at [849, 563] on button "Importa" at bounding box center [858, 563] width 69 height 29
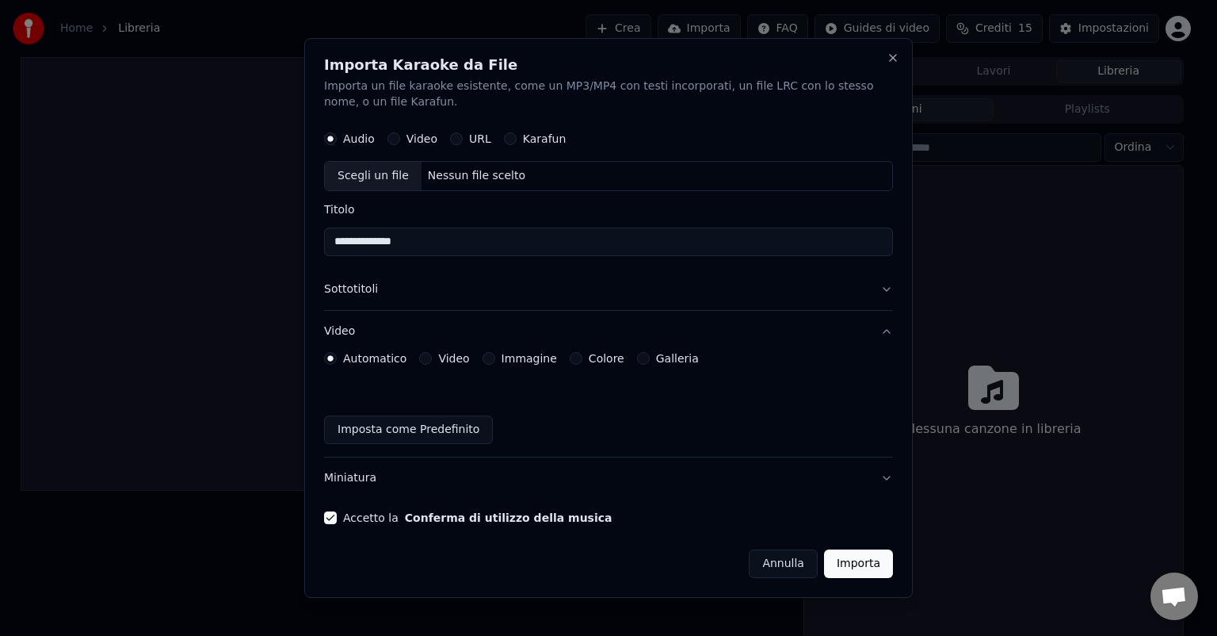
click at [432, 168] on div "Nessun file scelto" at bounding box center [477, 176] width 110 height 16
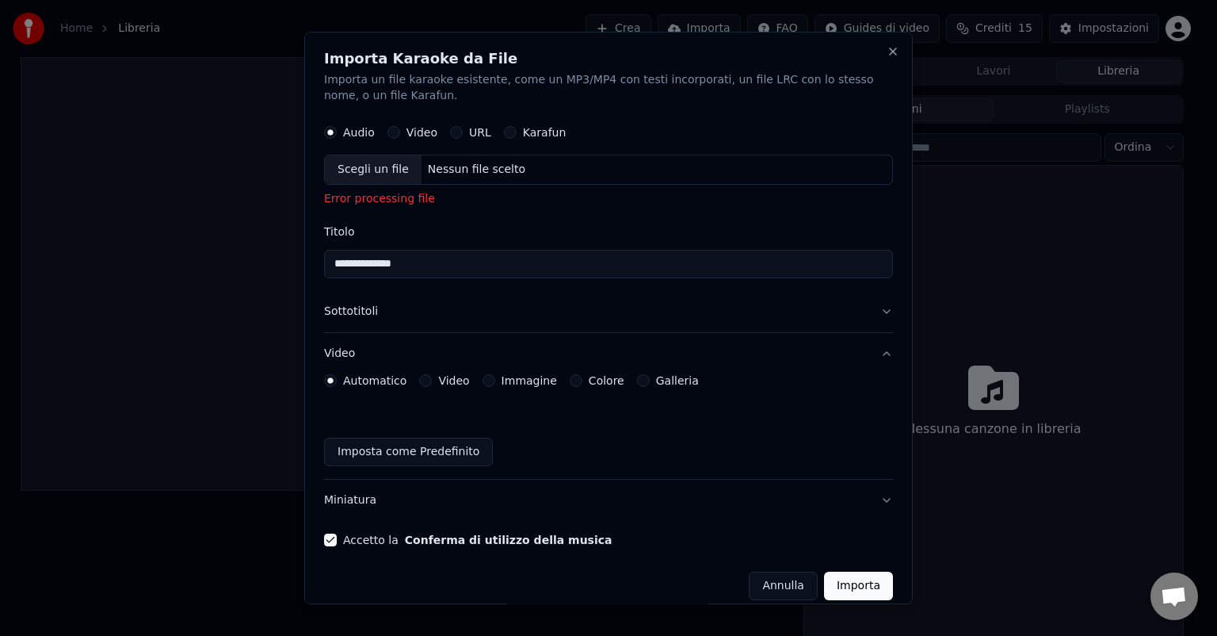
drag, startPoint x: 426, startPoint y: 268, endPoint x: 312, endPoint y: 258, distance: 113.8
click at [312, 258] on div "**********" at bounding box center [608, 318] width 609 height 572
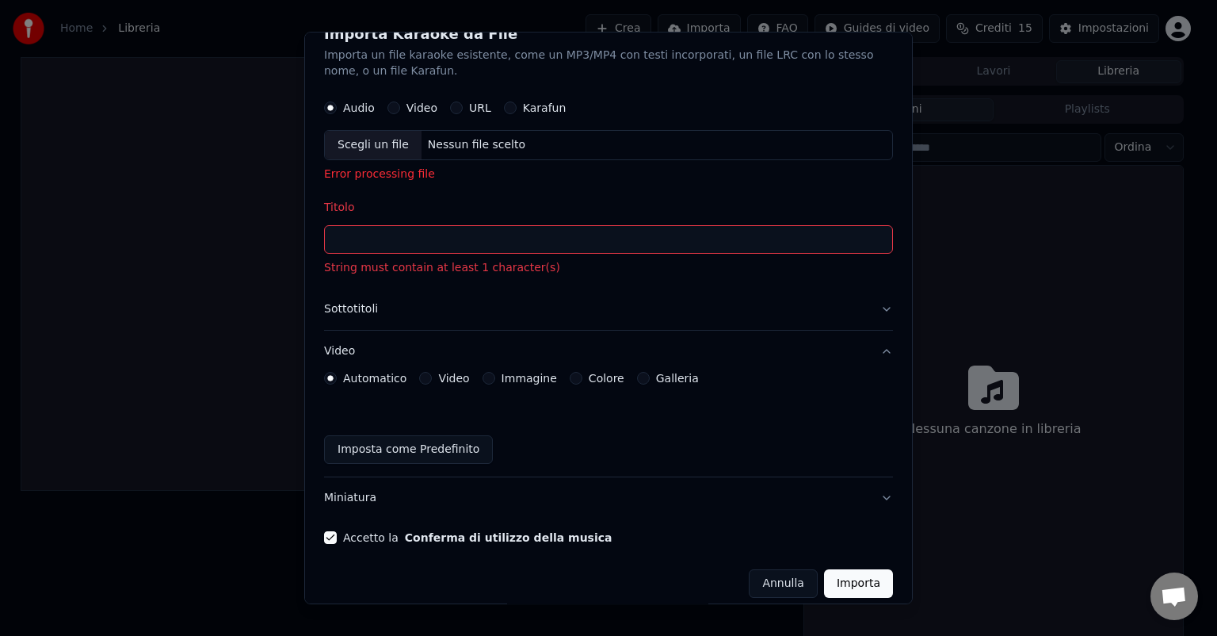
scroll to position [37, 0]
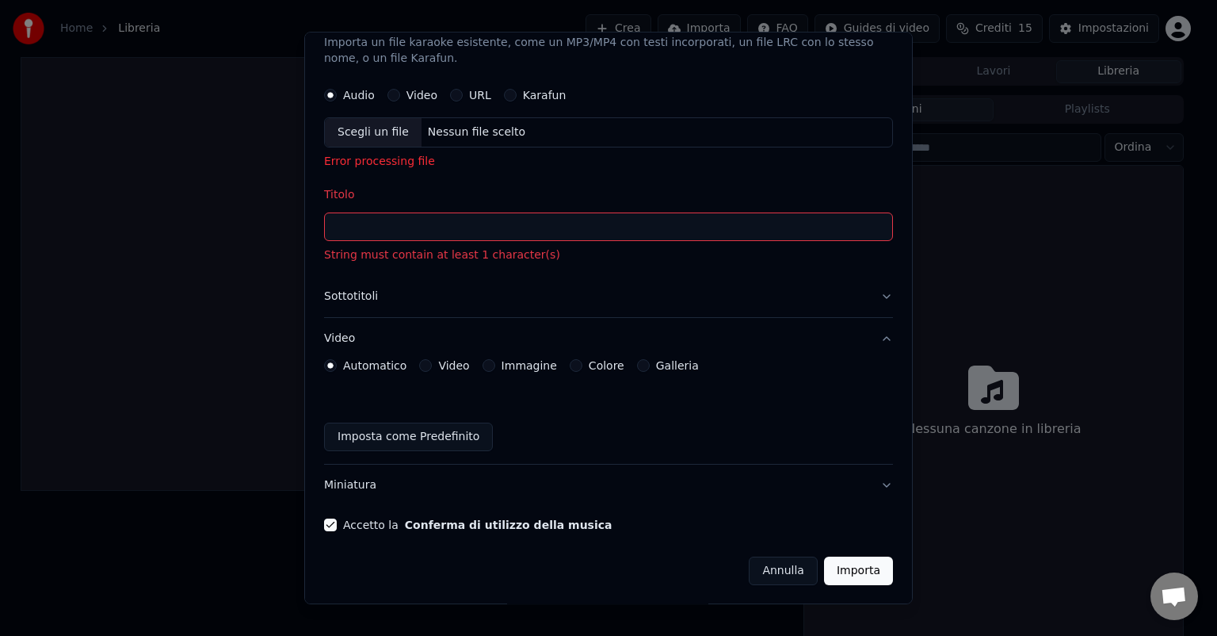
click at [850, 572] on button "Importa" at bounding box center [858, 570] width 69 height 29
click at [849, 573] on button "Importa" at bounding box center [858, 570] width 69 height 29
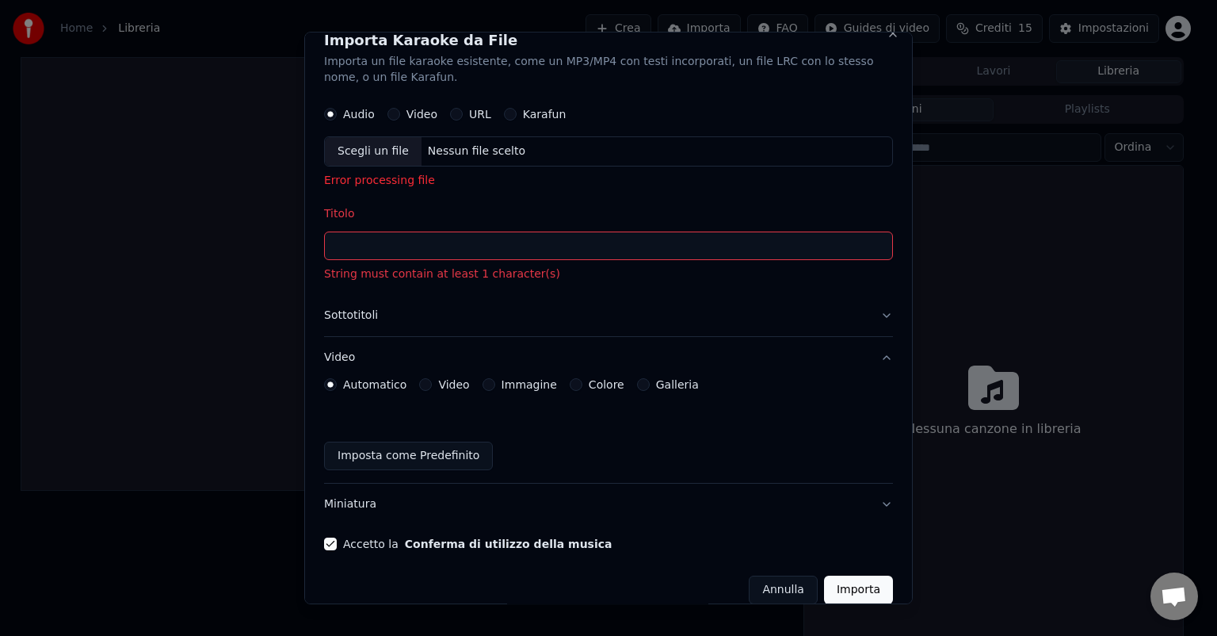
scroll to position [0, 0]
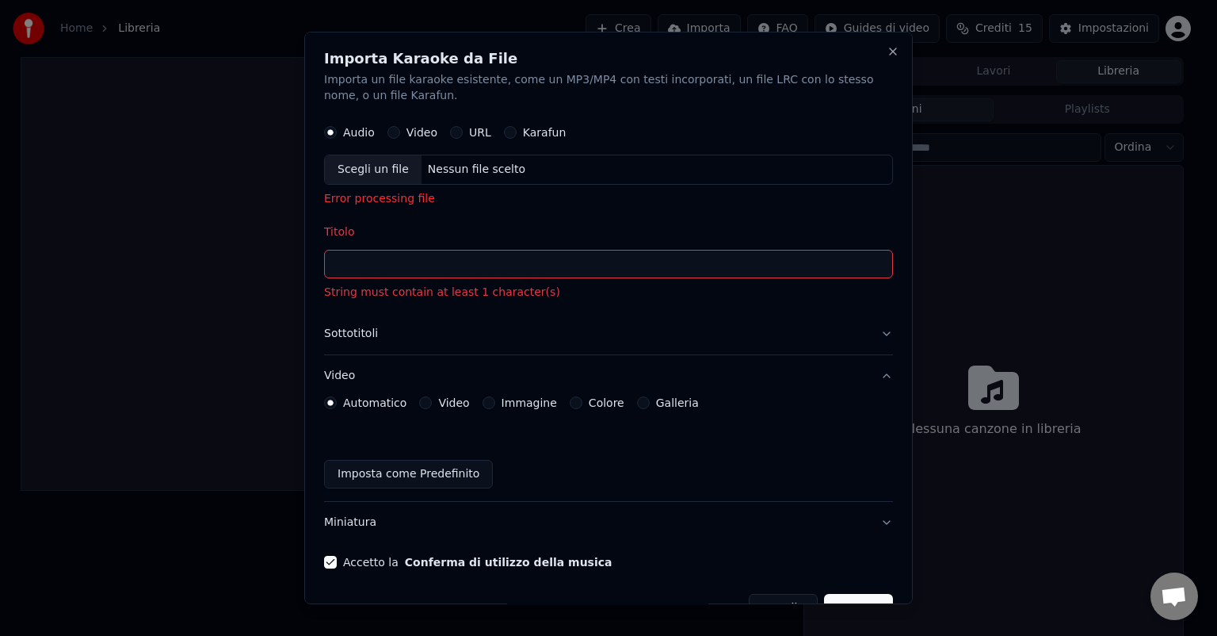
click at [418, 132] on label "Video" at bounding box center [422, 132] width 31 height 11
click at [400, 132] on button "Video" at bounding box center [393, 132] width 13 height 13
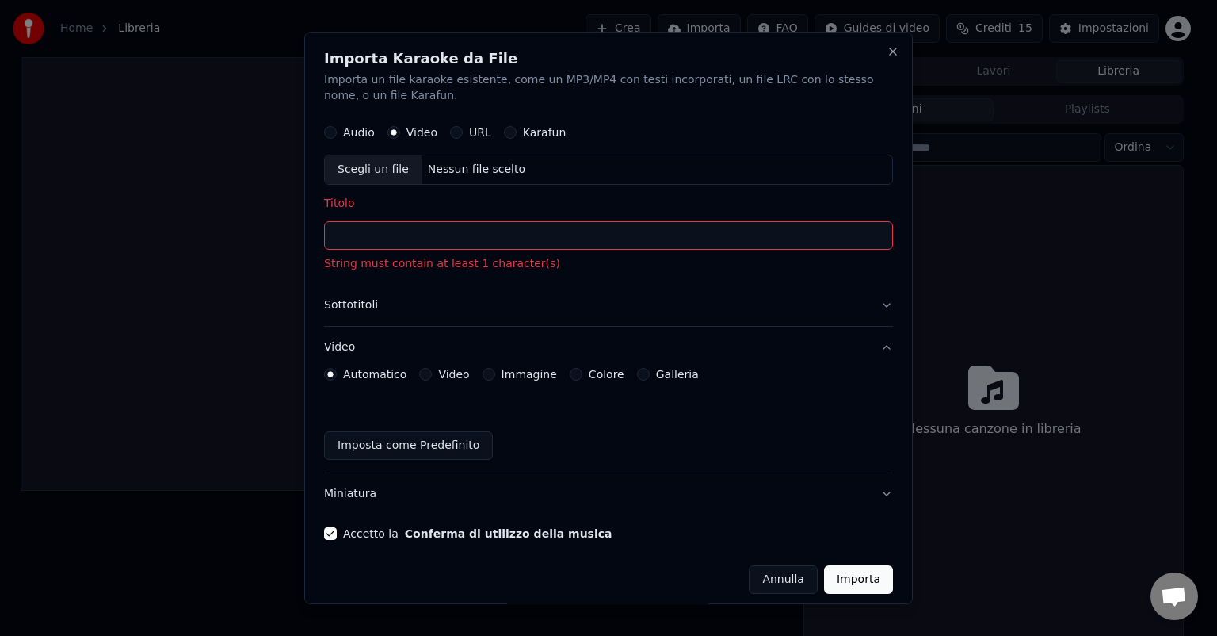
click at [471, 134] on label "URL" at bounding box center [480, 132] width 22 height 11
click at [463, 134] on button "URL" at bounding box center [456, 132] width 13 height 13
click at [546, 133] on label "Karafun" at bounding box center [545, 132] width 44 height 11
click at [517, 133] on button "Karafun" at bounding box center [510, 132] width 13 height 13
click at [436, 231] on input "Titolo" at bounding box center [608, 235] width 569 height 29
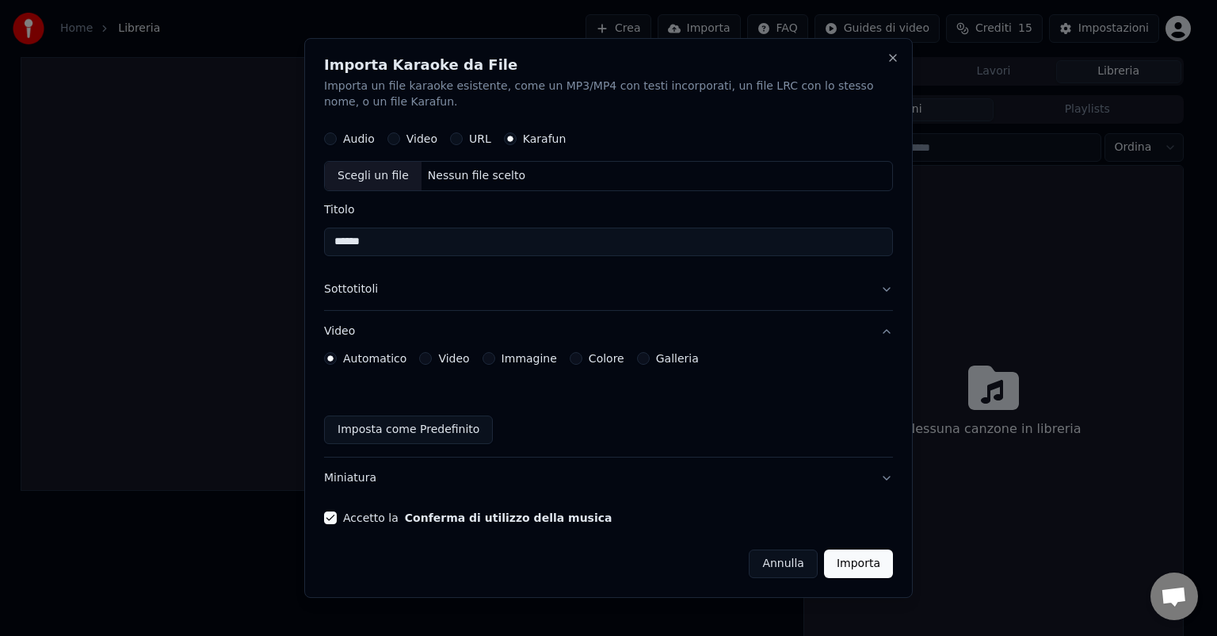
type input "*****"
click at [405, 512] on button "Conferma di utilizzo della musica" at bounding box center [509, 517] width 208 height 11
click at [871, 567] on button "Importa" at bounding box center [858, 563] width 69 height 29
click at [860, 563] on button "Importa" at bounding box center [858, 563] width 69 height 29
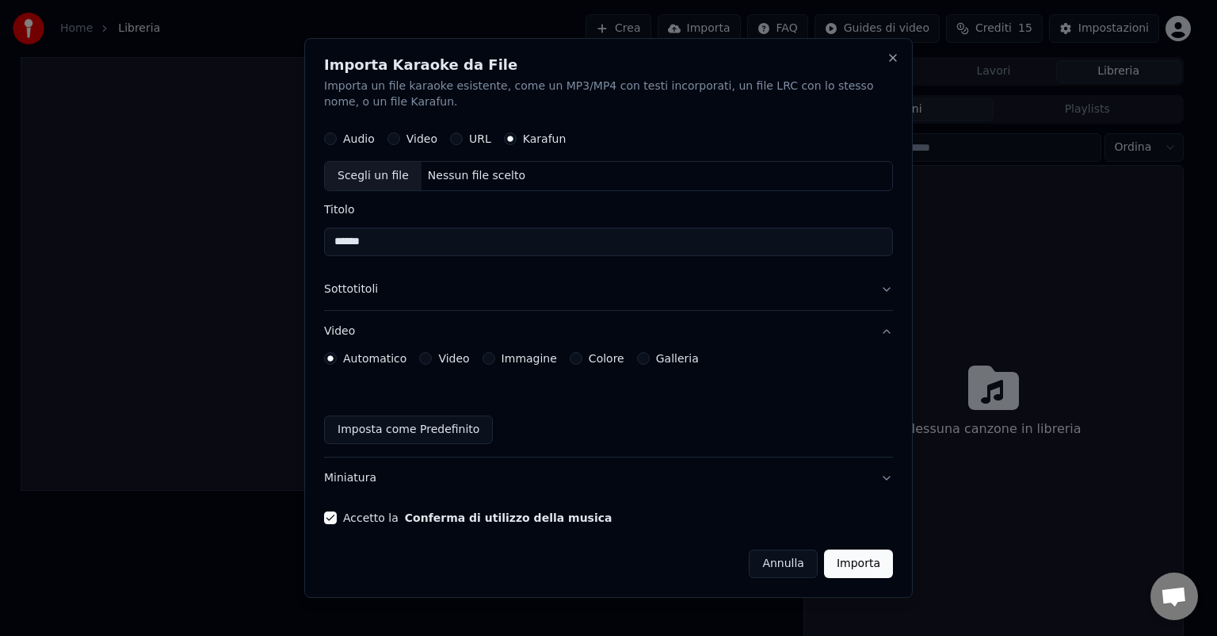
click at [347, 140] on label "Audio" at bounding box center [359, 138] width 32 height 11
click at [337, 140] on button "Audio" at bounding box center [330, 138] width 13 height 13
click at [853, 557] on button "Importa" at bounding box center [858, 563] width 69 height 29
click at [853, 563] on button "Importa" at bounding box center [858, 563] width 69 height 29
click at [537, 139] on label "Karafun" at bounding box center [545, 138] width 44 height 11
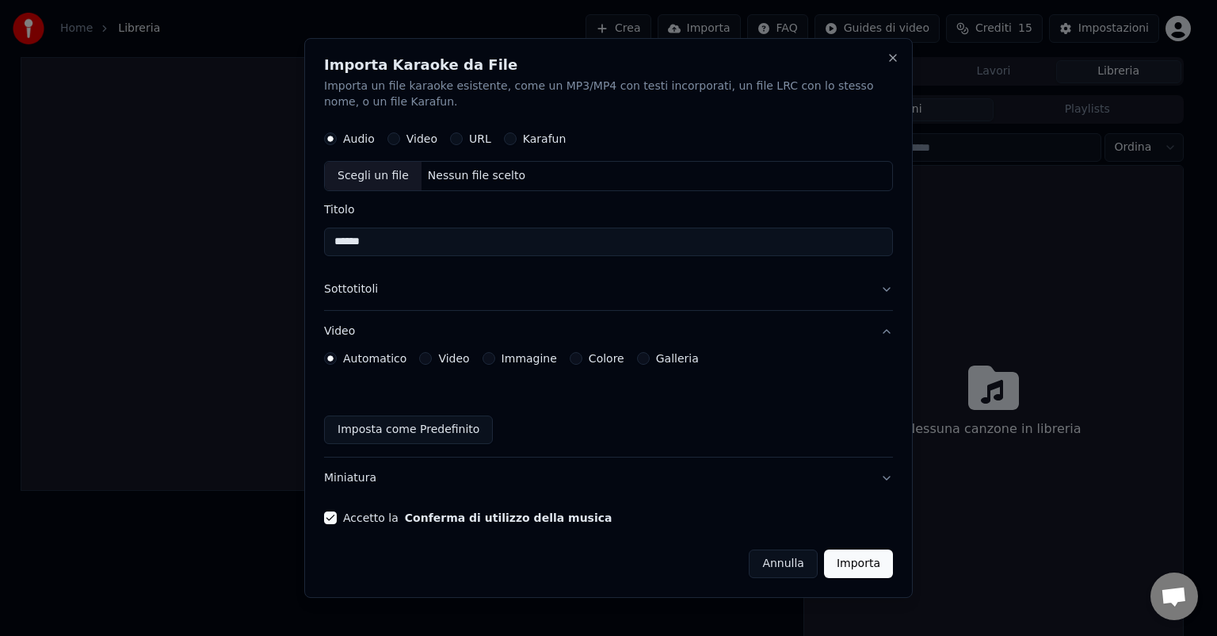
click at [517, 139] on button "Karafun" at bounding box center [510, 138] width 13 height 13
click at [868, 564] on button "Importa" at bounding box center [858, 563] width 69 height 29
click at [488, 181] on div "Nessun file scelto" at bounding box center [477, 176] width 110 height 16
click at [333, 139] on button "Audio" at bounding box center [330, 138] width 13 height 13
click at [851, 564] on button "Importa" at bounding box center [858, 563] width 69 height 29
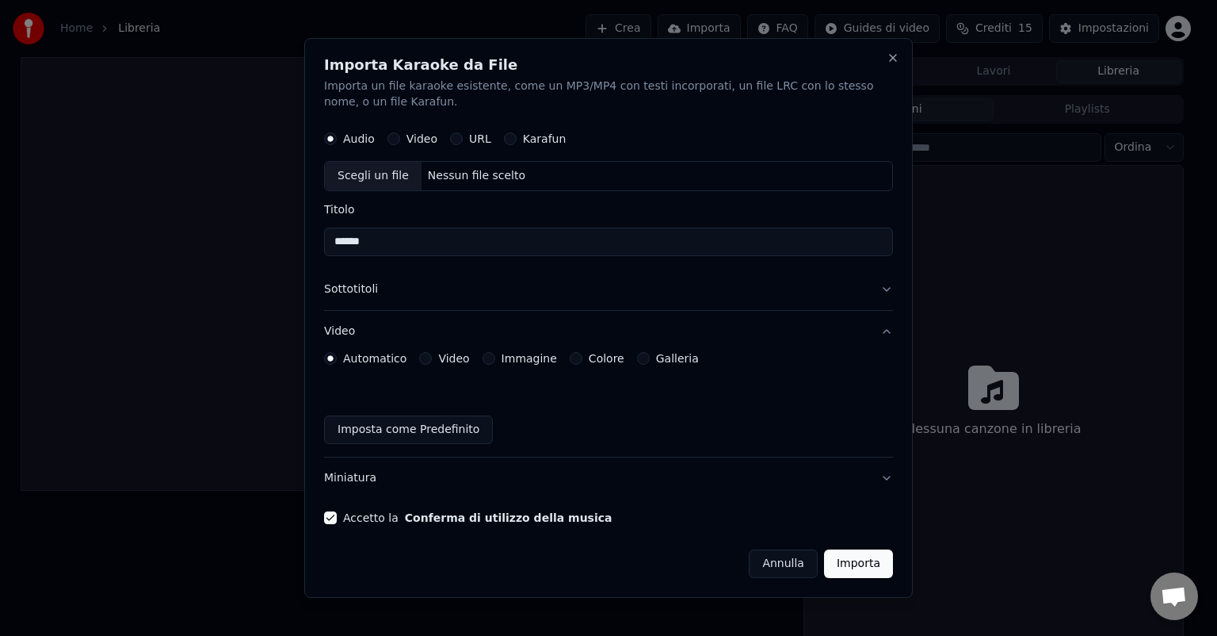
click at [863, 562] on button "Importa" at bounding box center [858, 563] width 69 height 29
drag, startPoint x: 371, startPoint y: 247, endPoint x: 306, endPoint y: 233, distance: 66.5
click at [306, 233] on div "Importa Karaoke da File Importa un file karaoke esistente, come un MP3/MP4 con …" at bounding box center [608, 317] width 609 height 559
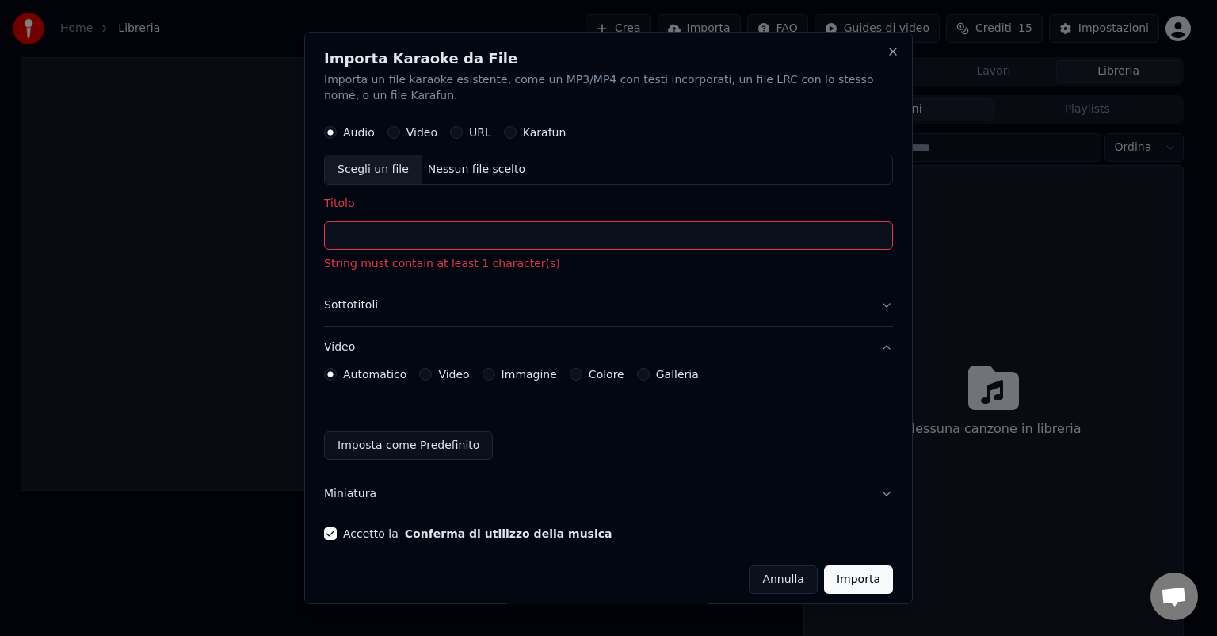
click at [390, 171] on div "Scegli un file" at bounding box center [373, 169] width 97 height 29
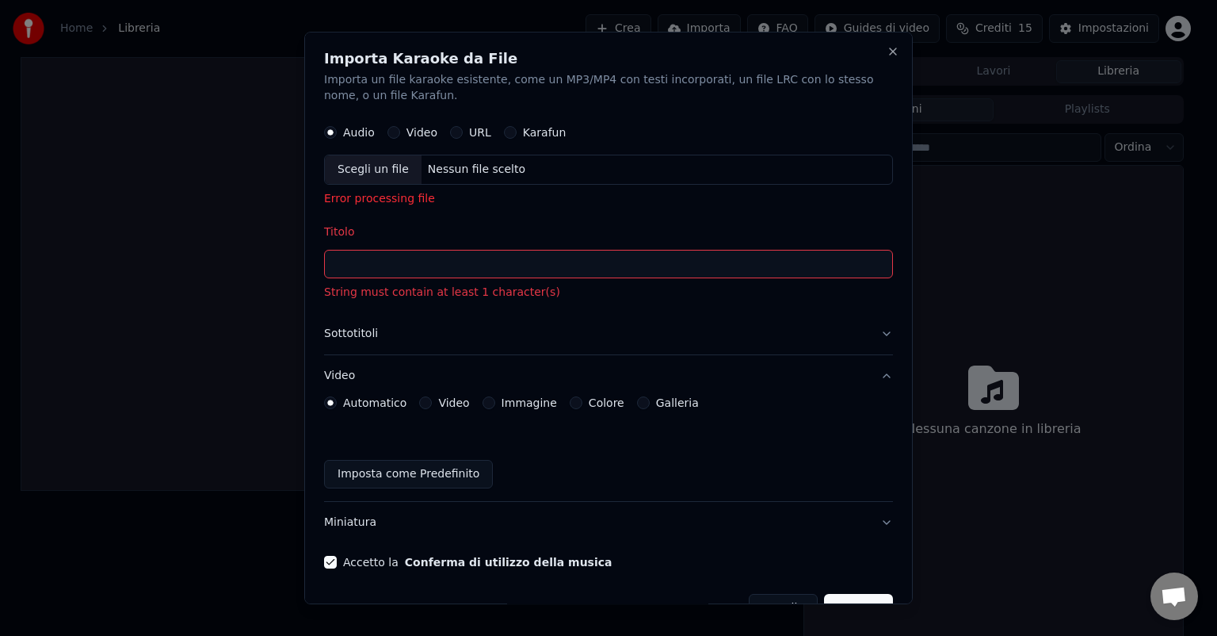
click at [412, 263] on input "Titolo" at bounding box center [608, 264] width 569 height 29
click at [410, 262] on input "Titolo" at bounding box center [608, 264] width 569 height 29
click at [368, 169] on div "Scegli un file" at bounding box center [373, 169] width 97 height 29
type input "********"
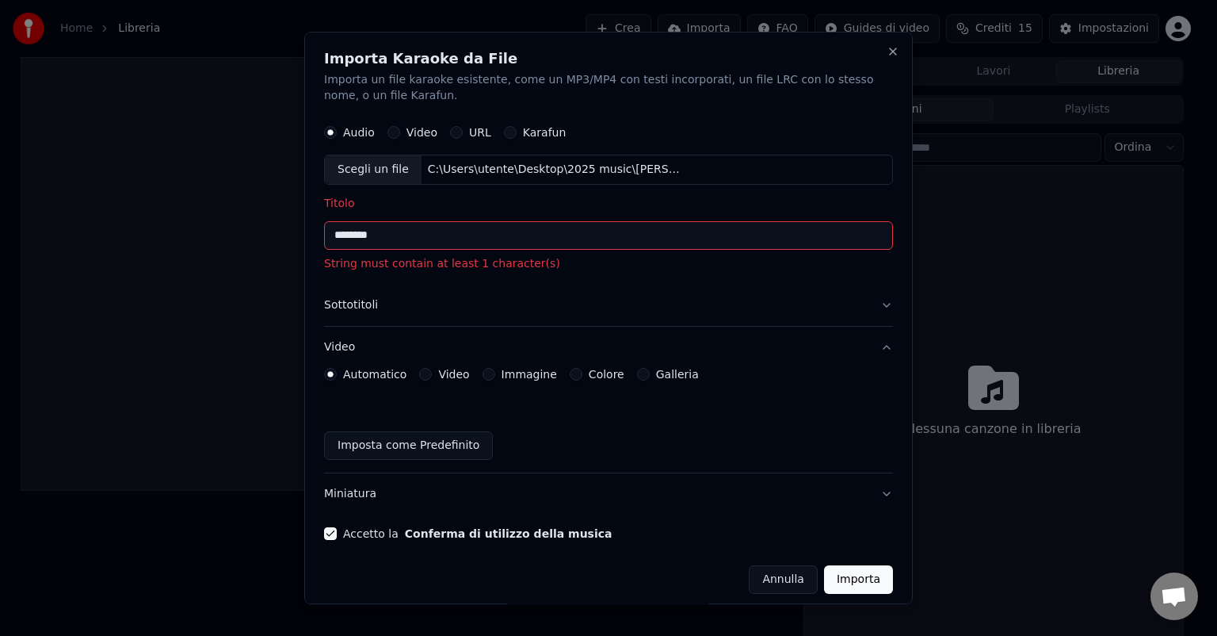
click at [856, 566] on button "Importa" at bounding box center [858, 579] width 69 height 29
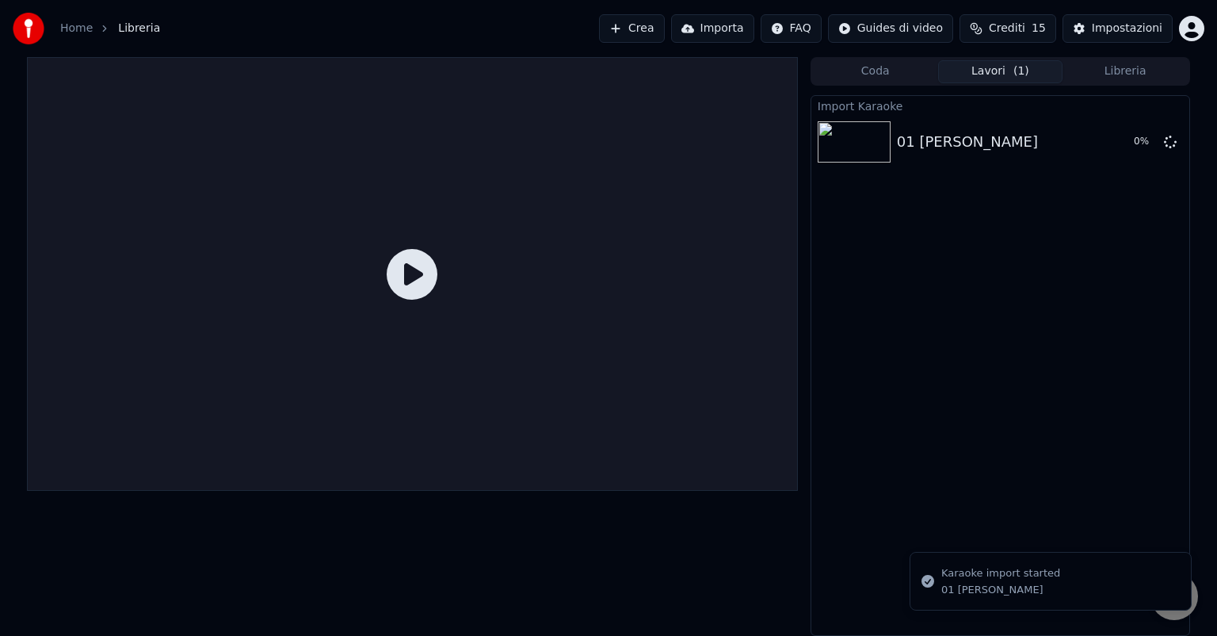
click at [421, 273] on icon at bounding box center [412, 274] width 51 height 51
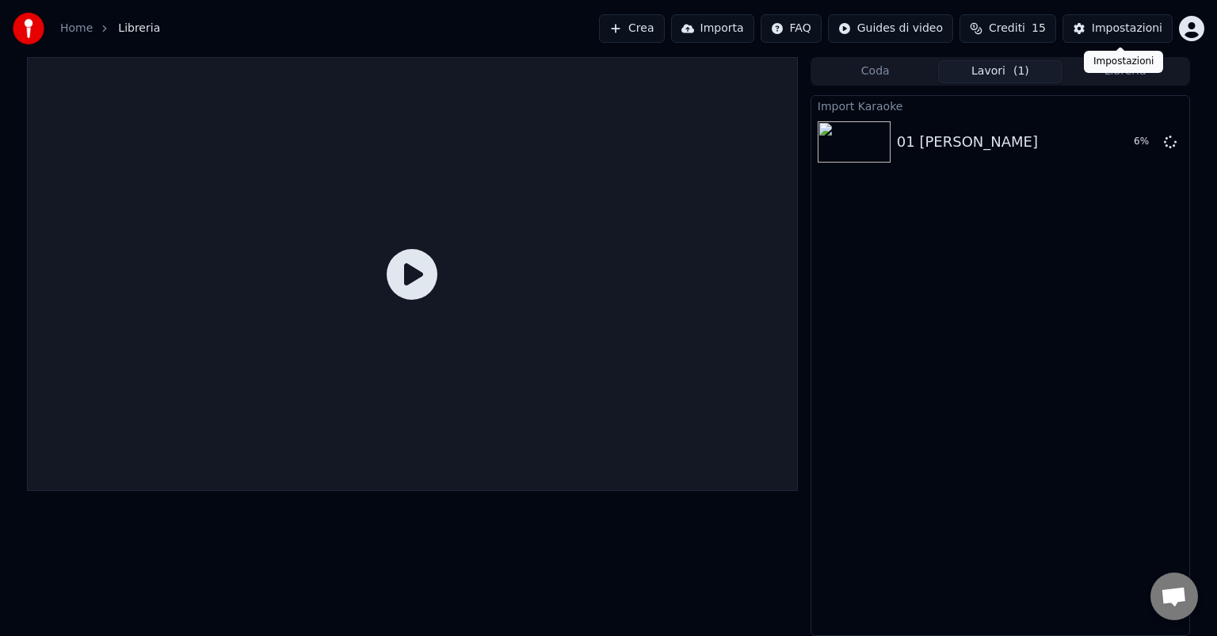
click at [1132, 32] on div "Impostazioni" at bounding box center [1127, 29] width 71 height 16
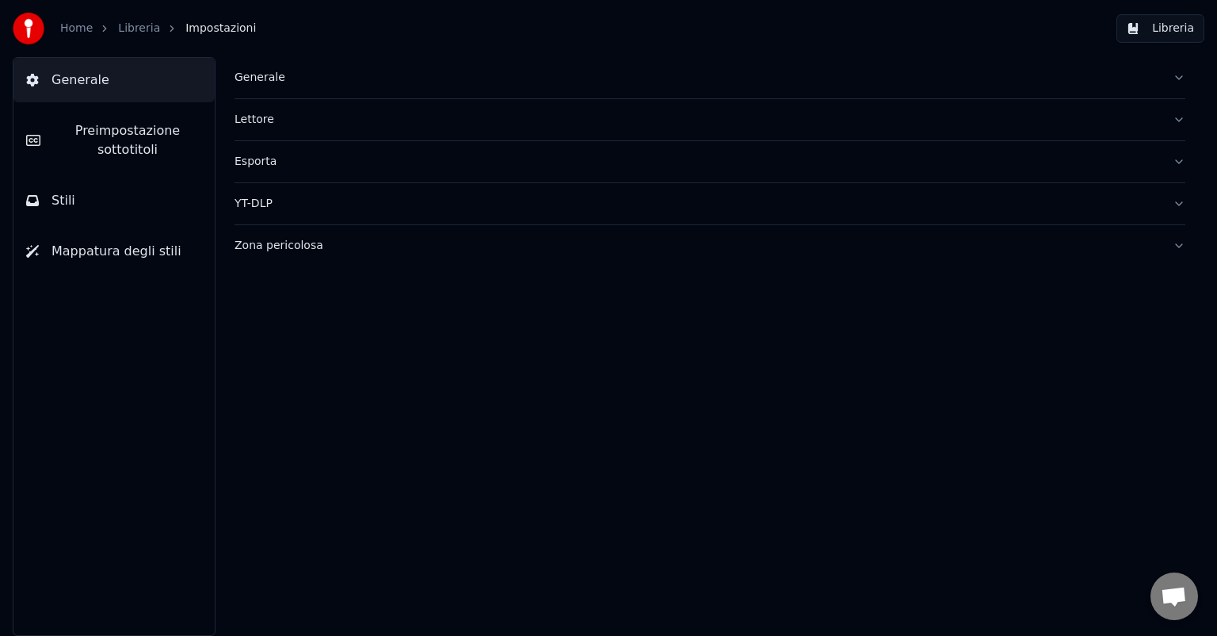
click at [254, 74] on div "Generale" at bounding box center [698, 78] width 926 height 16
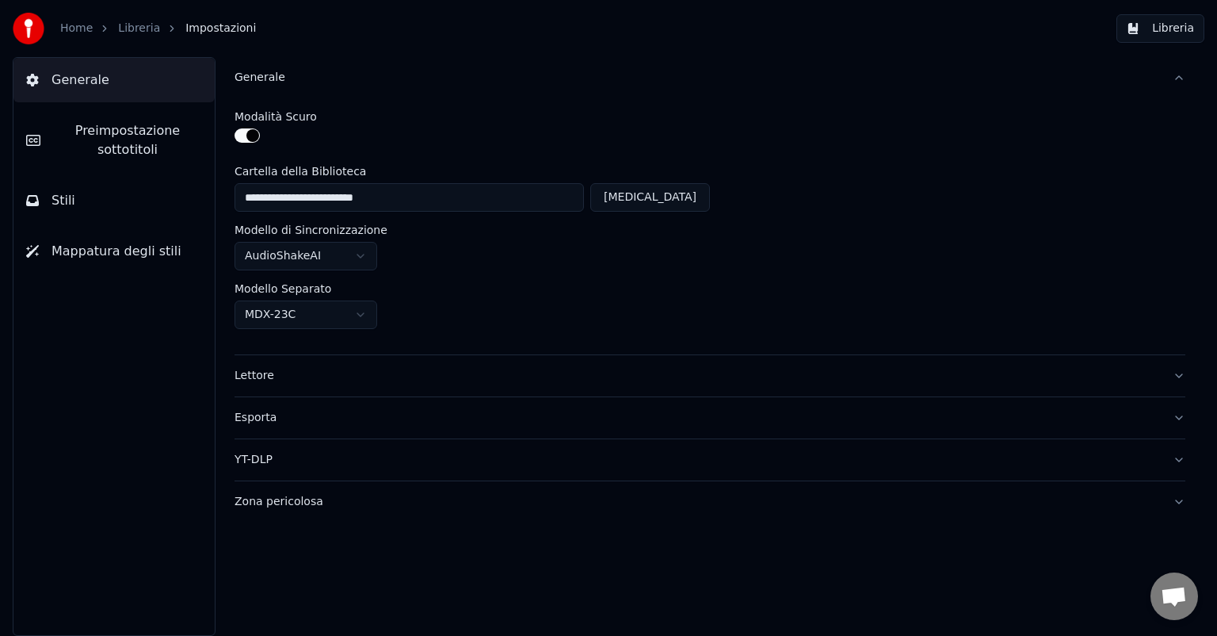
click at [1178, 376] on button "Lettore" at bounding box center [710, 375] width 951 height 41
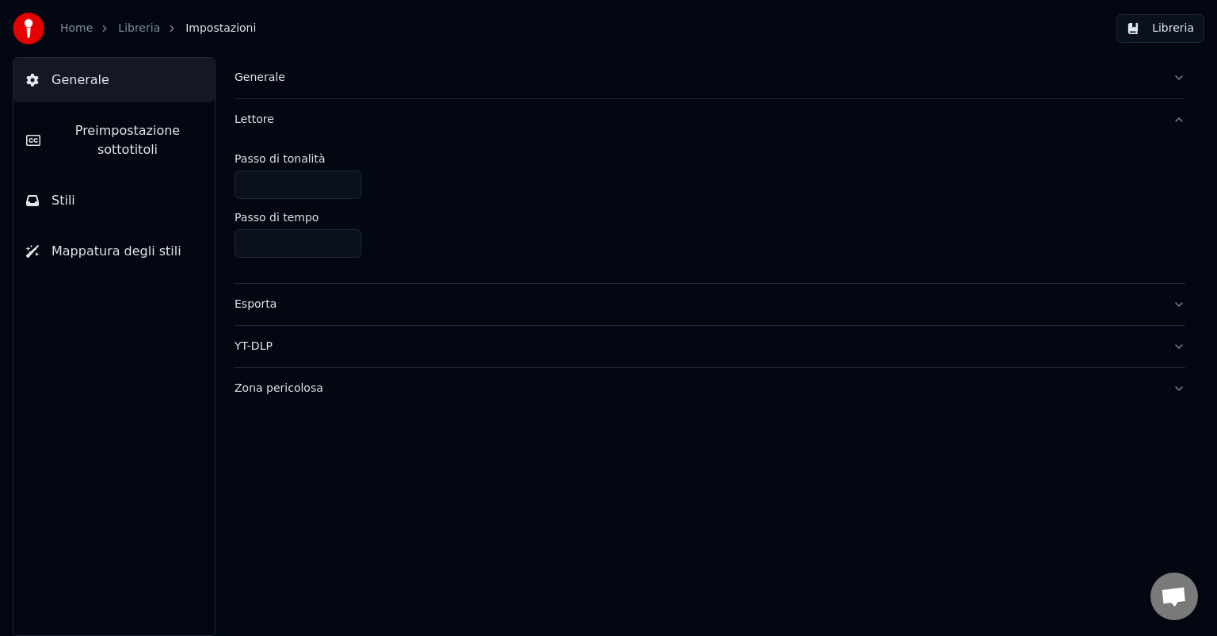
click at [347, 243] on input "****" at bounding box center [298, 243] width 127 height 29
click at [344, 237] on input "****" at bounding box center [298, 243] width 127 height 29
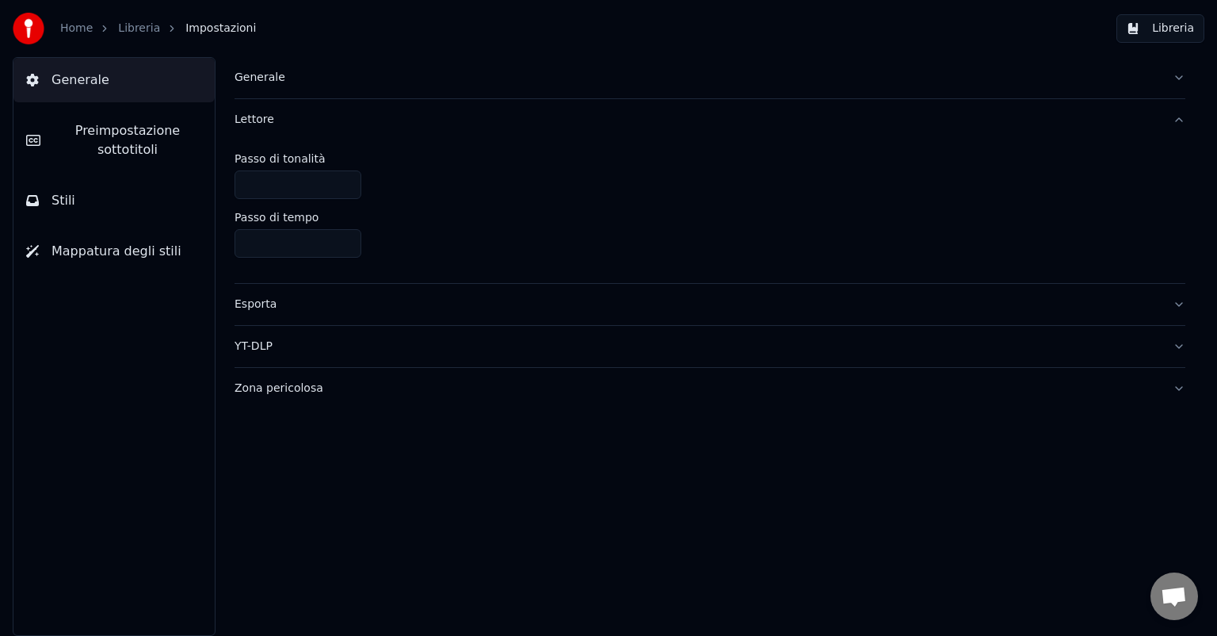
click at [344, 237] on input "****" at bounding box center [298, 243] width 127 height 29
click at [347, 244] on input "****" at bounding box center [298, 243] width 127 height 29
type input "****"
click at [348, 244] on input "****" at bounding box center [298, 243] width 127 height 29
click at [1176, 307] on button "Esporta" at bounding box center [710, 304] width 951 height 41
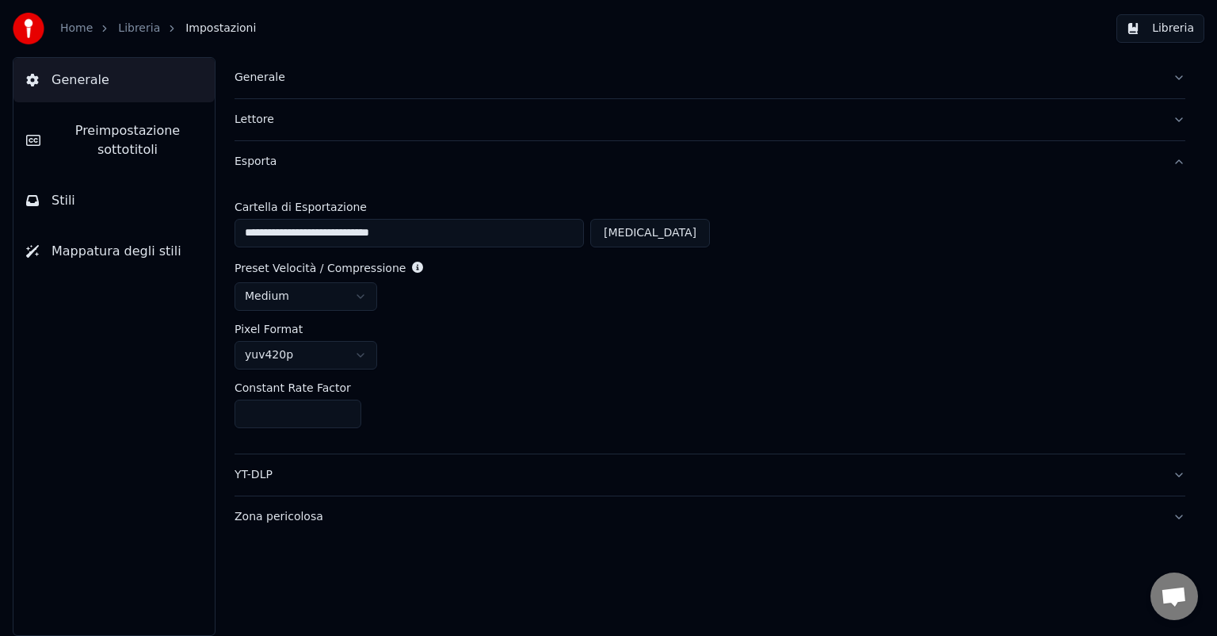
click at [1174, 472] on button "YT-DLP" at bounding box center [710, 474] width 951 height 41
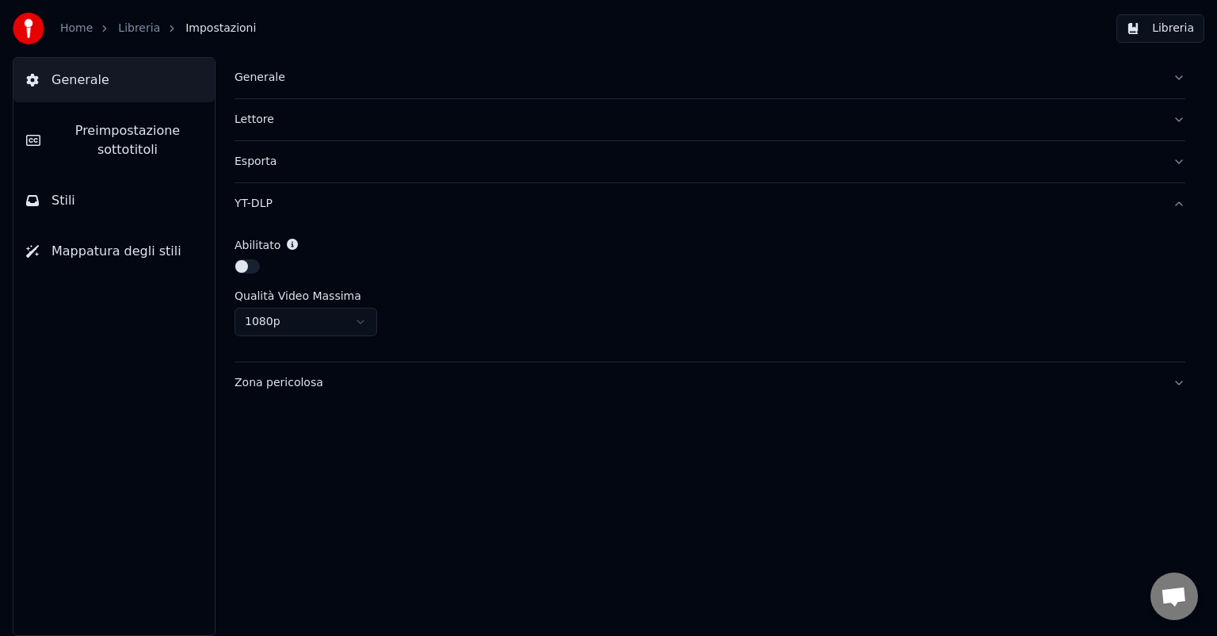
click at [257, 86] on button "Generale" at bounding box center [710, 77] width 951 height 41
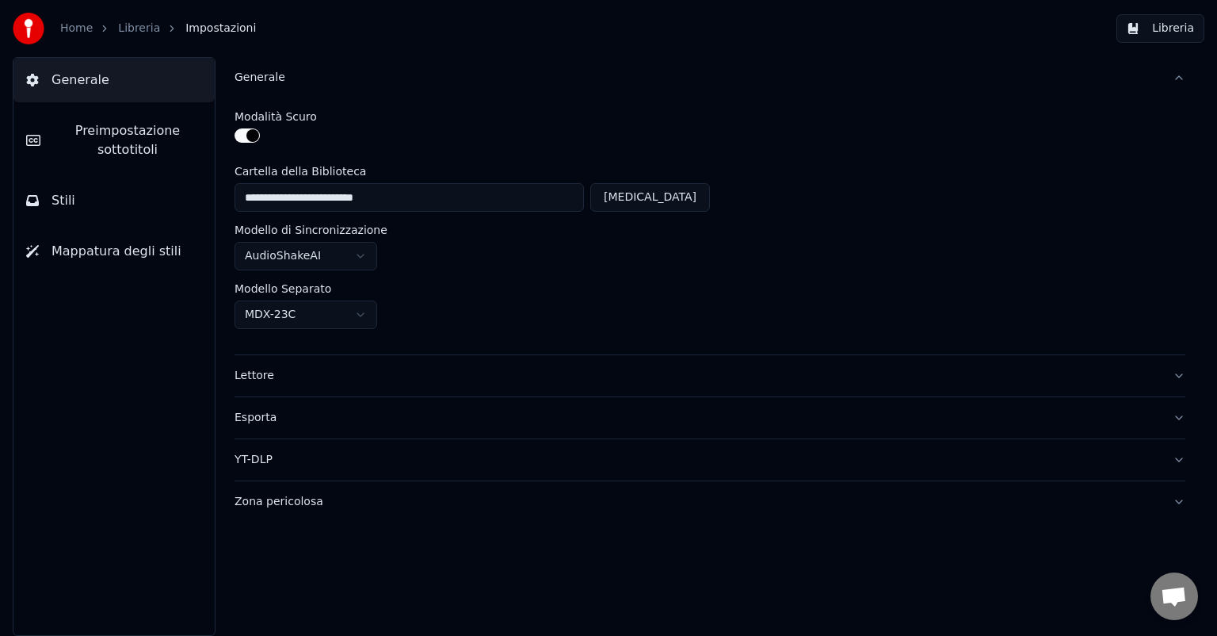
click at [139, 26] on link "Libreria" at bounding box center [139, 29] width 42 height 16
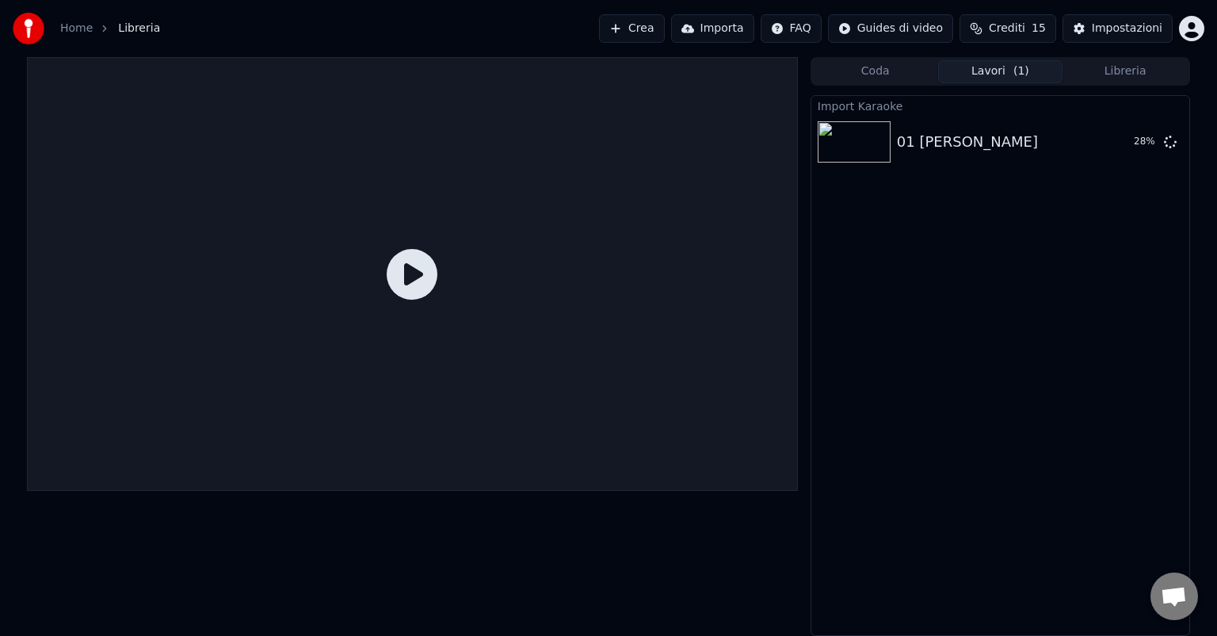
click at [420, 269] on icon at bounding box center [412, 274] width 51 height 51
click at [910, 30] on html "Home Libreria Crea Importa FAQ Guides di video Crediti 15 Impostazioni Coda Lav…" at bounding box center [608, 318] width 1217 height 636
click at [915, 89] on div "Guida di sincronizzazione dei testi" at bounding box center [914, 87] width 202 height 25
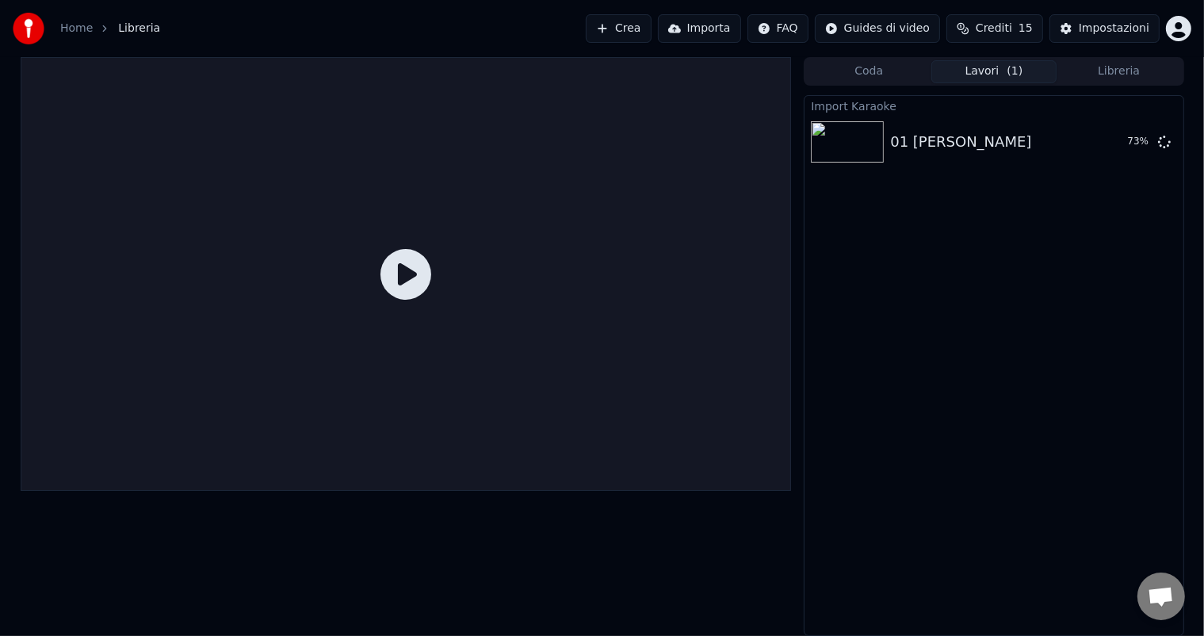
click at [1142, 67] on button "Libreria" at bounding box center [1118, 71] width 125 height 23
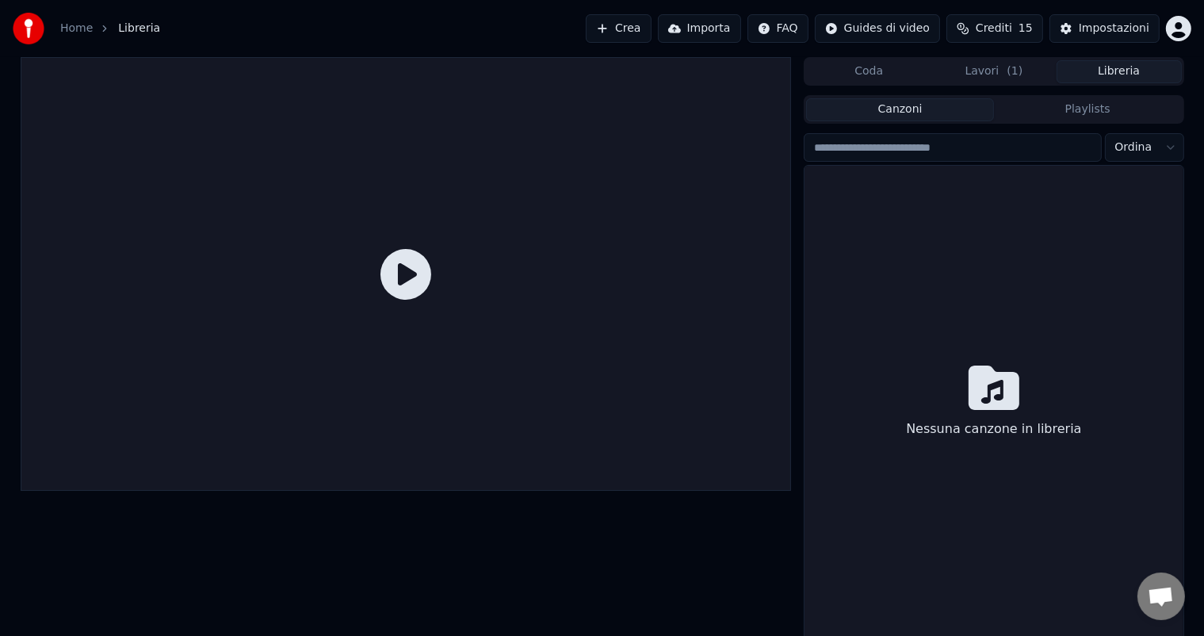
click at [1140, 71] on button "Libreria" at bounding box center [1118, 71] width 125 height 23
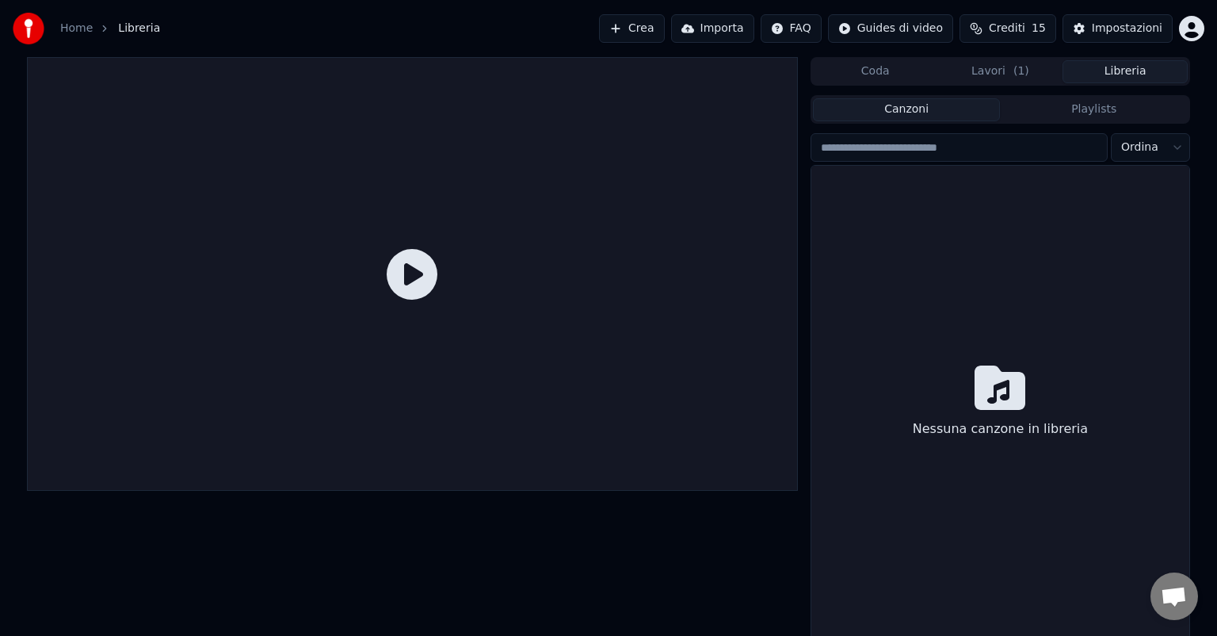
click at [977, 74] on button "Lavori ( 1 )" at bounding box center [1000, 71] width 125 height 23
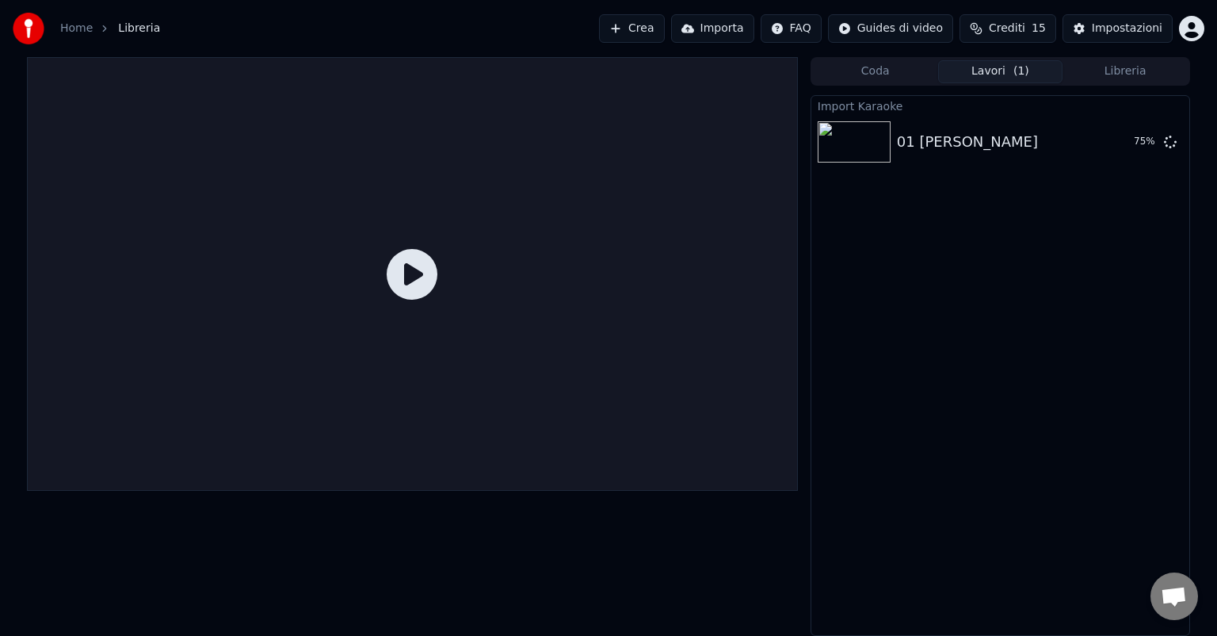
click at [872, 75] on button "Coda" at bounding box center [875, 71] width 125 height 23
click at [992, 71] on button "Lavori ( 1 )" at bounding box center [1000, 71] width 125 height 23
click at [422, 258] on icon at bounding box center [412, 274] width 51 height 51
click at [414, 266] on icon at bounding box center [412, 274] width 51 height 51
click at [1117, 141] on button "Riproduci" at bounding box center [1117, 142] width 79 height 29
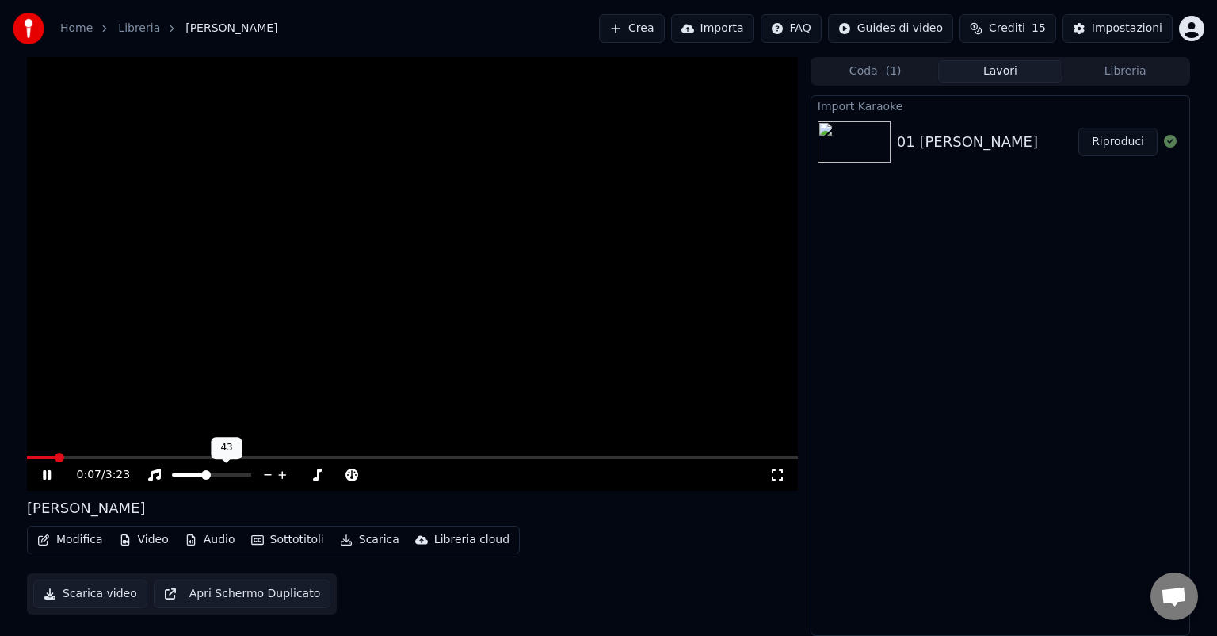
click at [206, 478] on span at bounding box center [206, 475] width 10 height 10
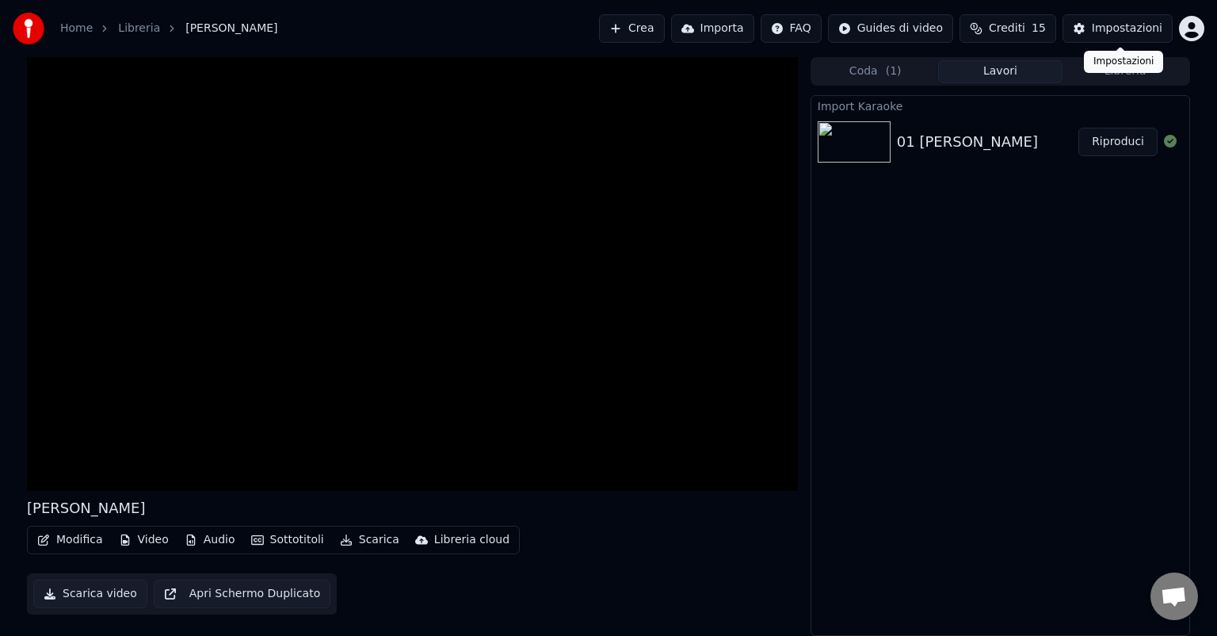
click at [1131, 29] on div "Impostazioni" at bounding box center [1127, 29] width 71 height 16
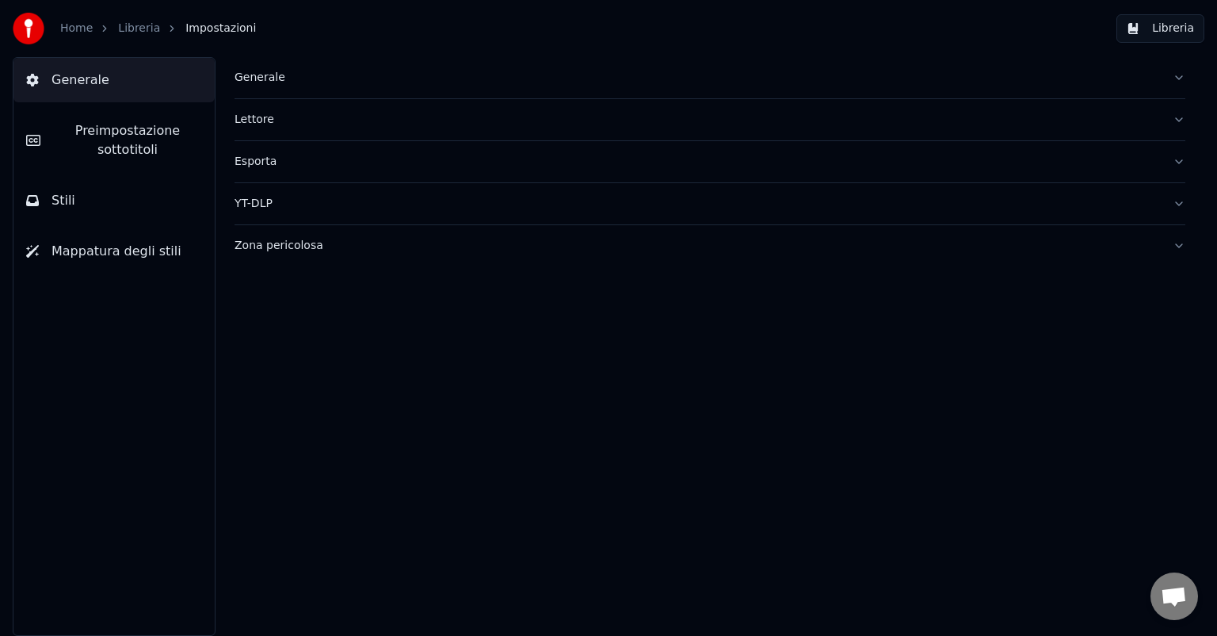
click at [271, 79] on div "Generale" at bounding box center [698, 78] width 926 height 16
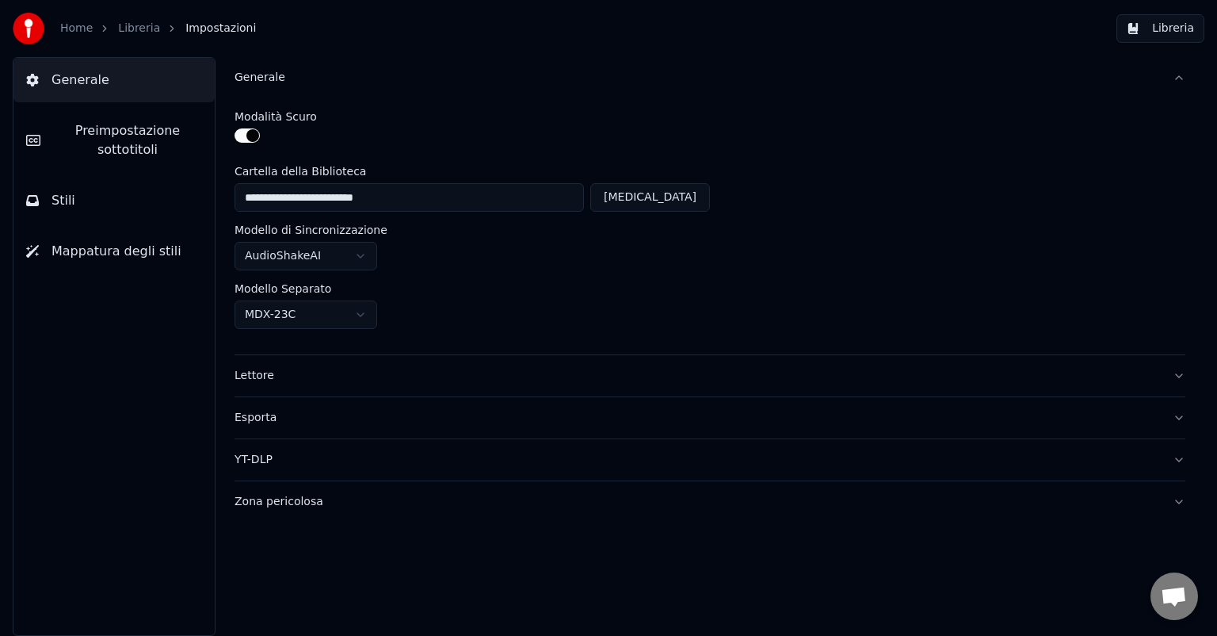
click at [49, 203] on button "Stili" at bounding box center [113, 200] width 201 height 44
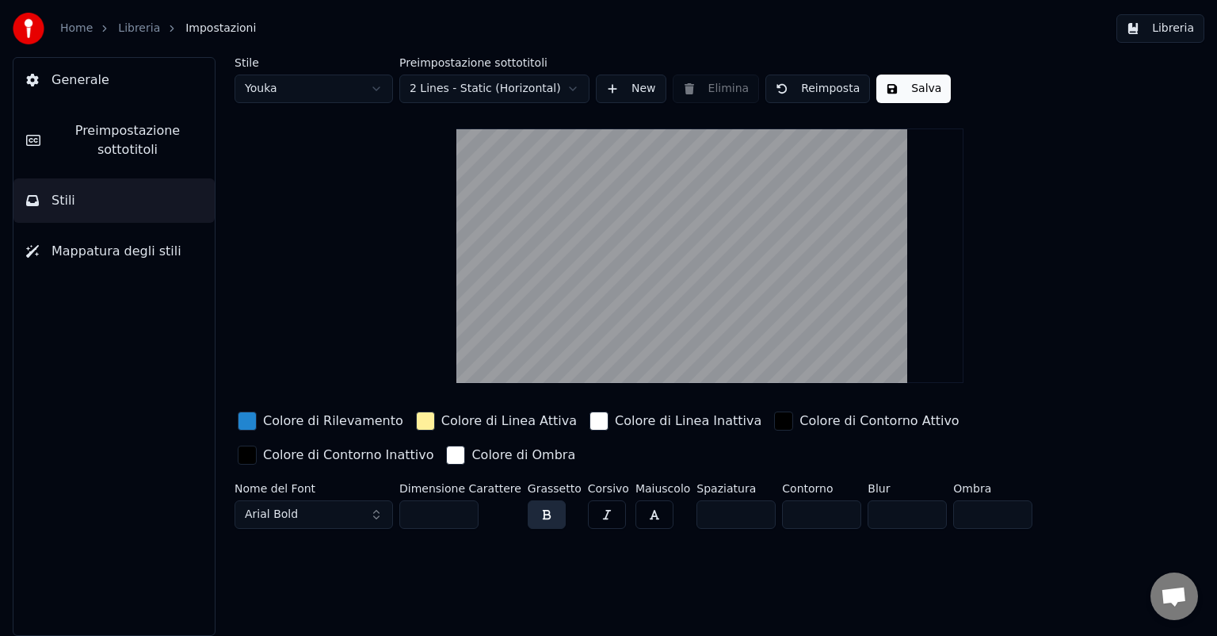
click at [254, 455] on div "button" at bounding box center [247, 454] width 19 height 19
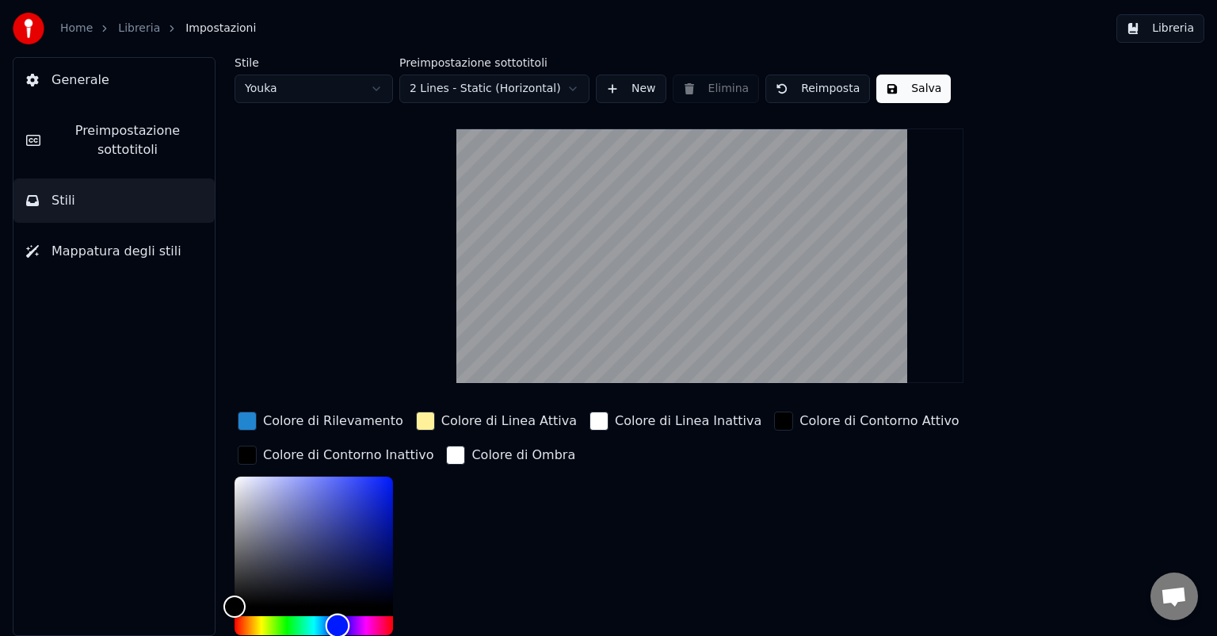
drag, startPoint x: 235, startPoint y: 624, endPoint x: 338, endPoint y: 628, distance: 102.3
click at [338, 628] on div "Hue" at bounding box center [338, 625] width 25 height 25
click at [908, 90] on button "Salva" at bounding box center [913, 88] width 74 height 29
click at [124, 29] on link "Libreria" at bounding box center [139, 29] width 42 height 16
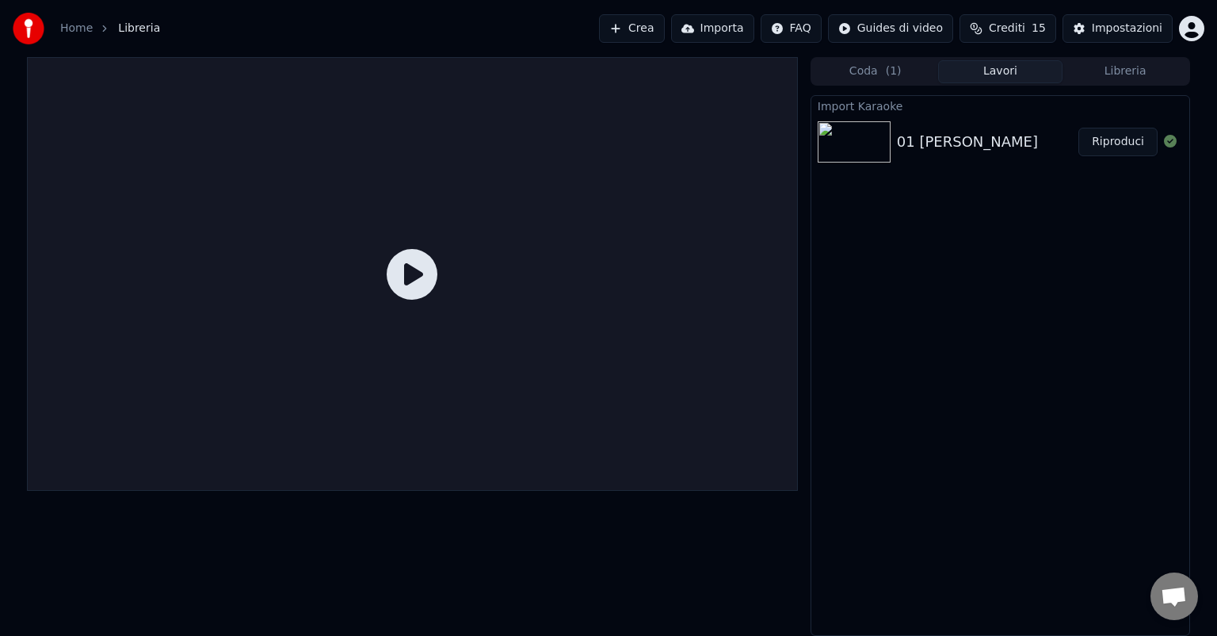
click at [412, 277] on icon at bounding box center [412, 274] width 51 height 51
click at [1113, 139] on button "Riproduci" at bounding box center [1117, 142] width 79 height 29
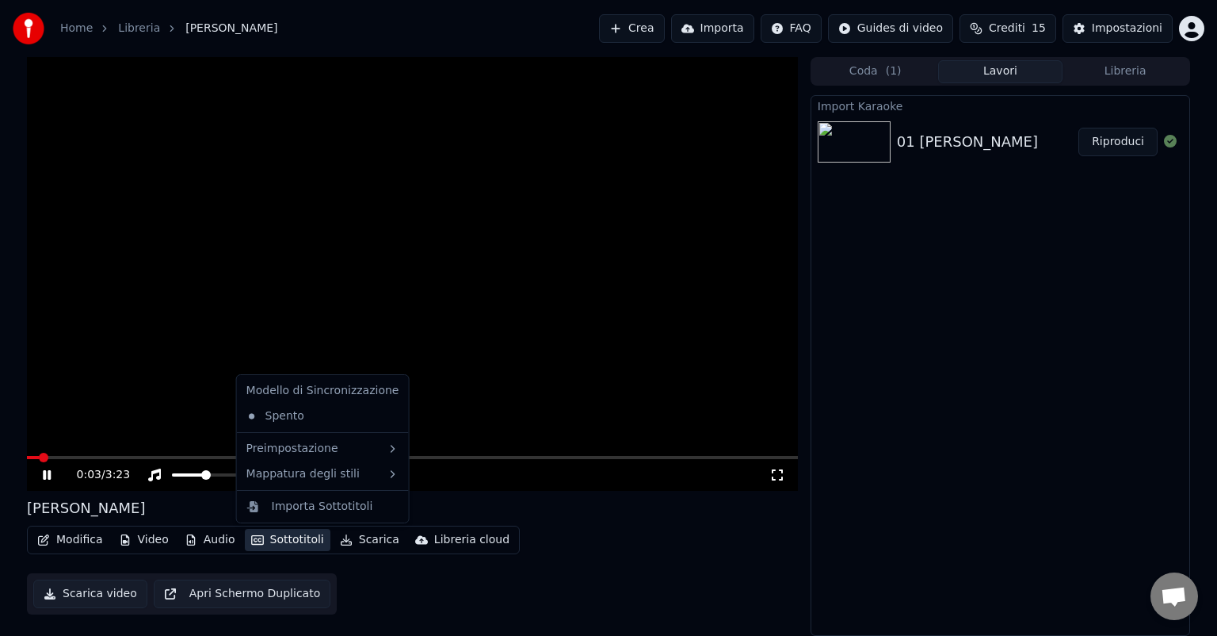
click at [292, 540] on button "Sottotitoli" at bounding box center [288, 540] width 86 height 22
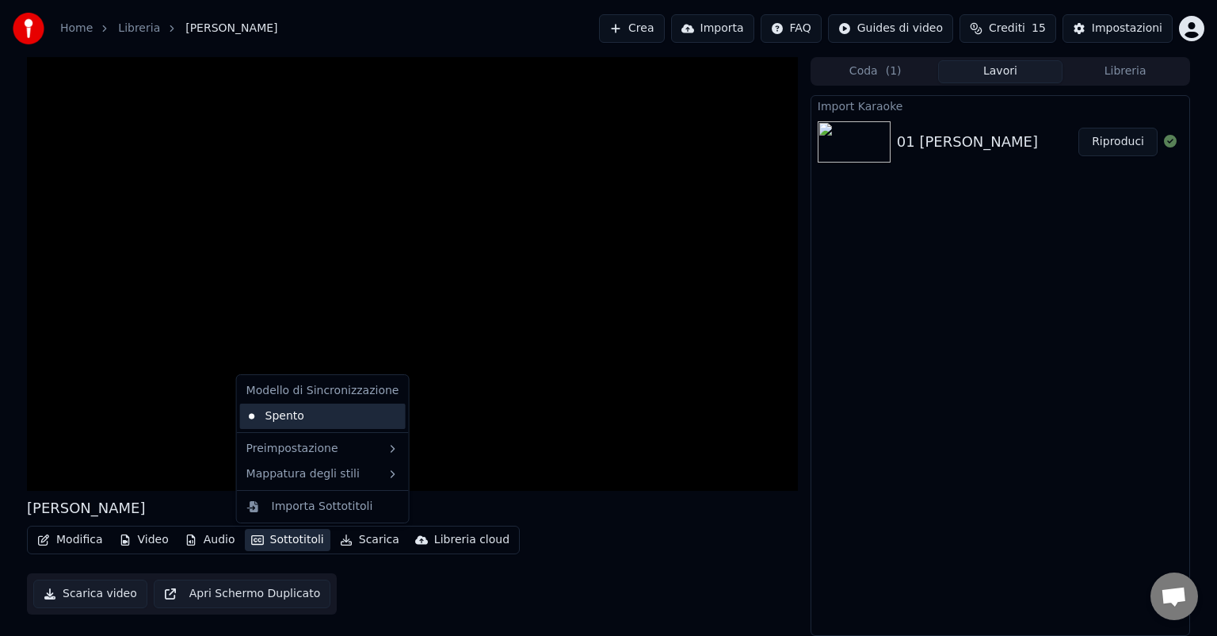
click at [309, 419] on div "Spento" at bounding box center [323, 415] width 166 height 25
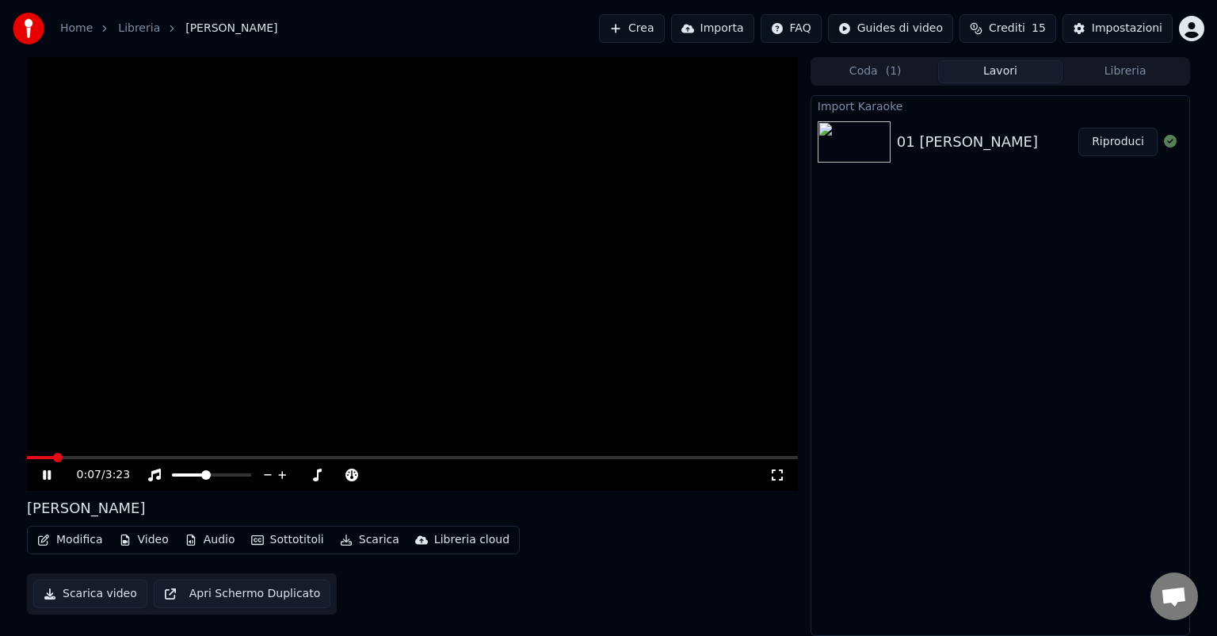
click at [309, 419] on video at bounding box center [412, 273] width 771 height 433
click at [295, 539] on button "Sottotitoli" at bounding box center [288, 540] width 86 height 22
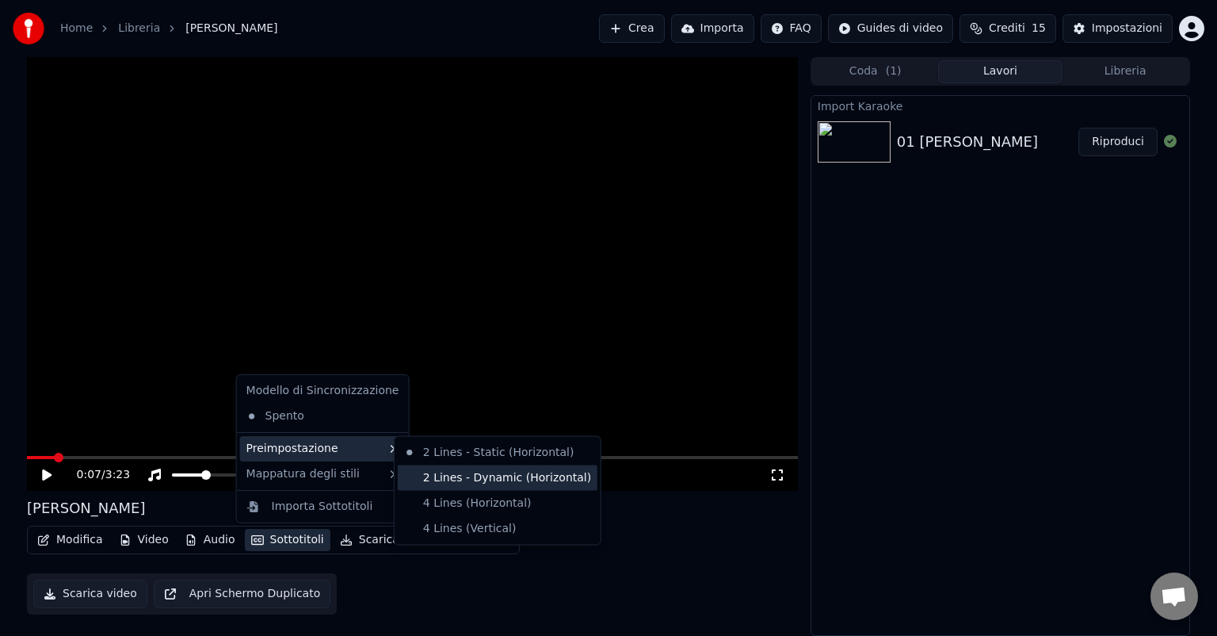
click at [453, 478] on div "2 Lines - Dynamic (Horizontal)" at bounding box center [498, 477] width 200 height 25
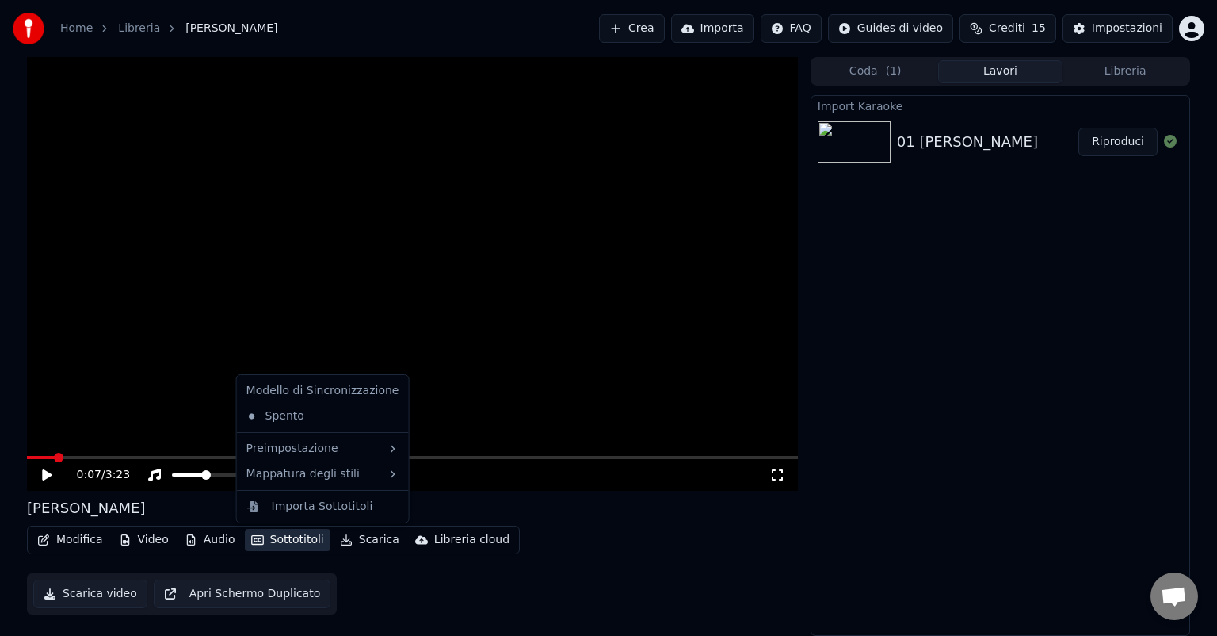
click at [293, 536] on button "Sottotitoli" at bounding box center [288, 540] width 86 height 22
click at [303, 506] on div "Importa Sottotitoli" at bounding box center [322, 506] width 101 height 16
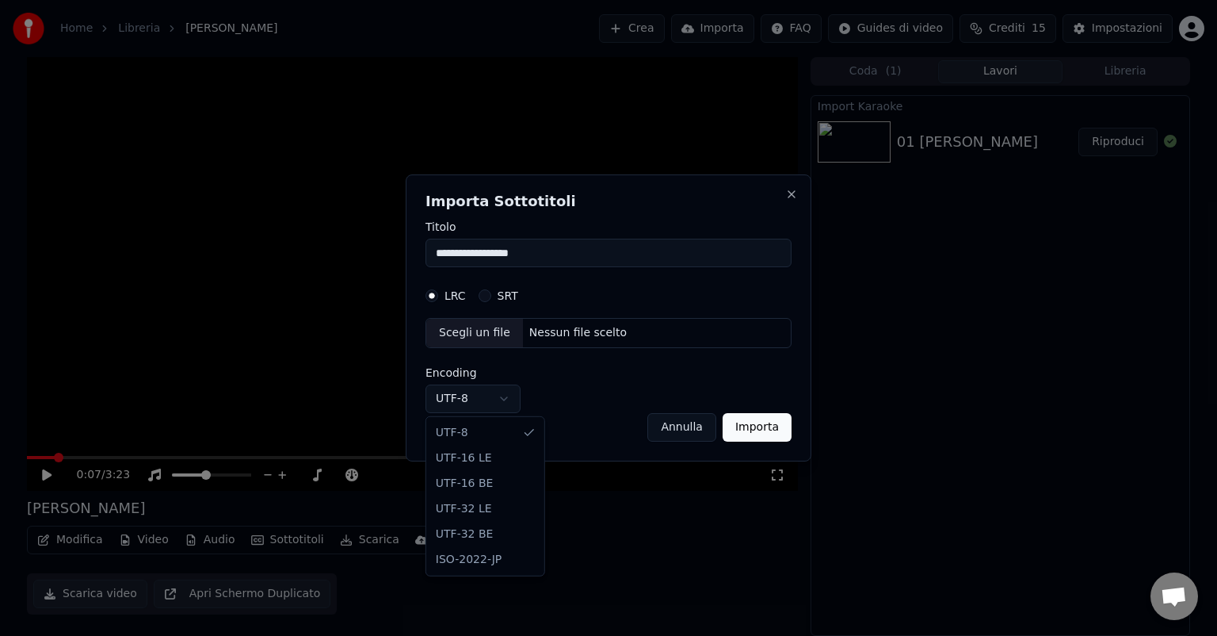
click at [503, 399] on body "**********" at bounding box center [608, 318] width 1217 height 636
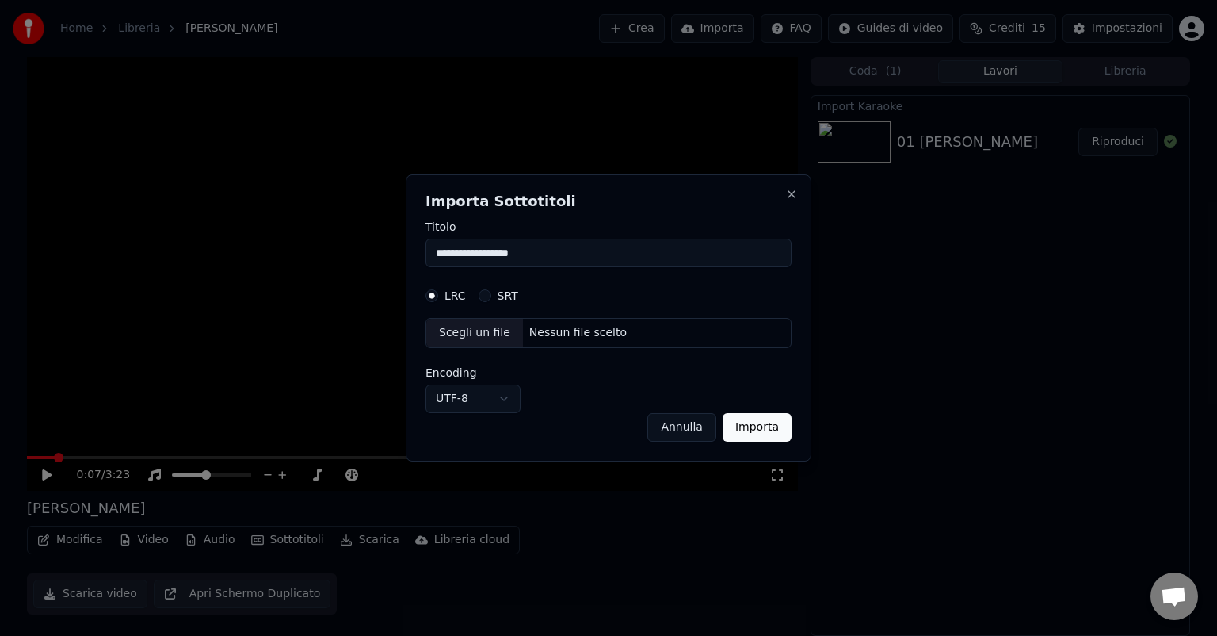
click at [503, 399] on body "**********" at bounding box center [608, 318] width 1217 height 636
click at [757, 434] on button "Importa" at bounding box center [757, 427] width 69 height 29
click at [758, 428] on button "Importa" at bounding box center [757, 427] width 69 height 29
click at [756, 420] on button "Importa" at bounding box center [757, 427] width 69 height 29
click at [754, 420] on button "Importa" at bounding box center [757, 427] width 69 height 29
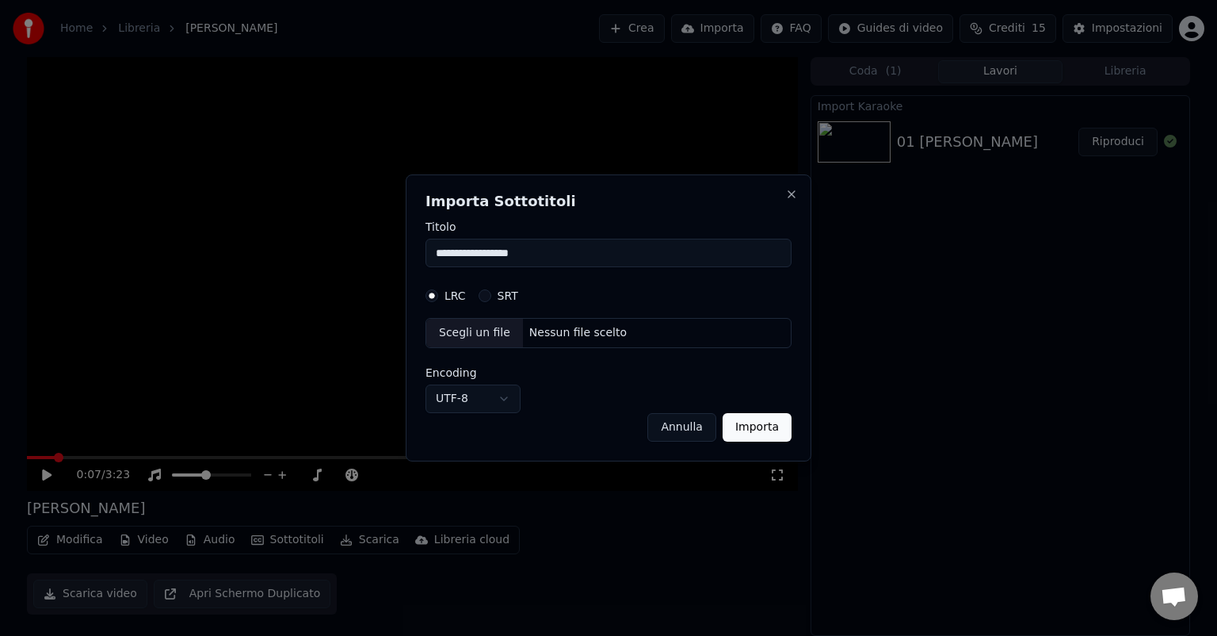
click at [488, 295] on button "SRT" at bounding box center [485, 295] width 13 height 13
click at [523, 333] on div "Nessun file scelto" at bounding box center [578, 333] width 110 height 16
